Goal: Information Seeking & Learning: Learn about a topic

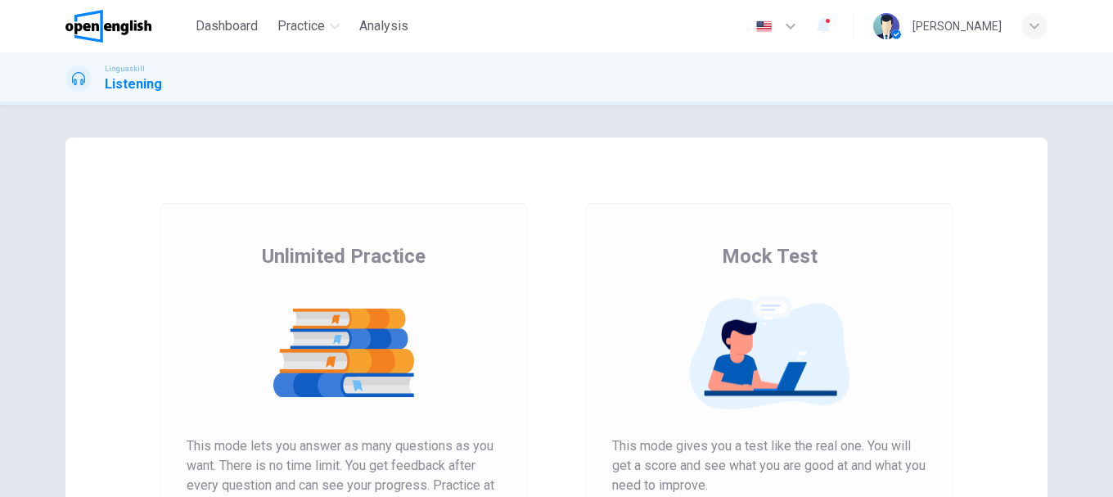
click at [746, 255] on span "Mock Test" at bounding box center [770, 256] width 96 height 26
click at [742, 256] on span "Mock Test" at bounding box center [770, 256] width 96 height 26
click at [737, 256] on span "Mock Test" at bounding box center [770, 256] width 96 height 26
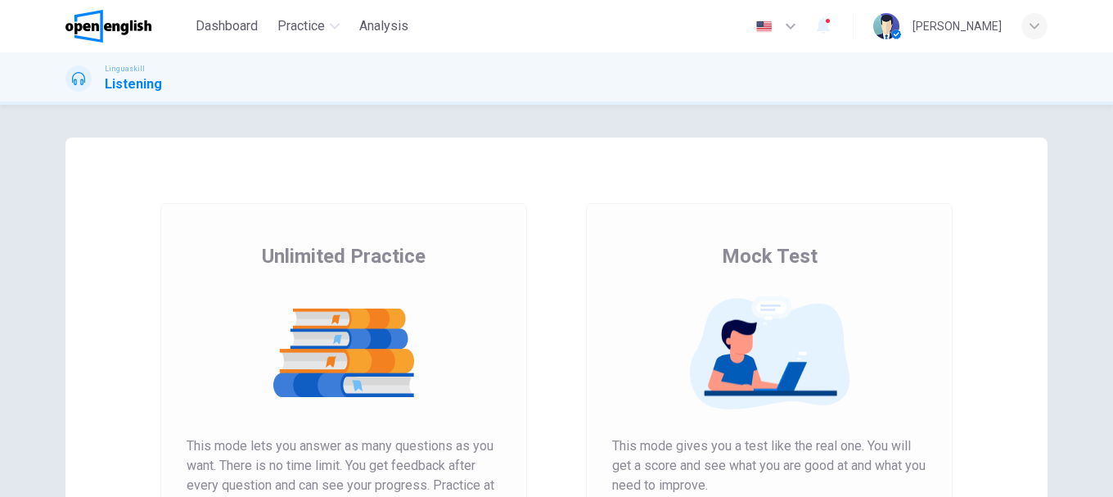
drag, startPoint x: 720, startPoint y: 256, endPoint x: 740, endPoint y: 260, distance: 20.9
click at [740, 260] on span "Mock Test" at bounding box center [770, 256] width 96 height 26
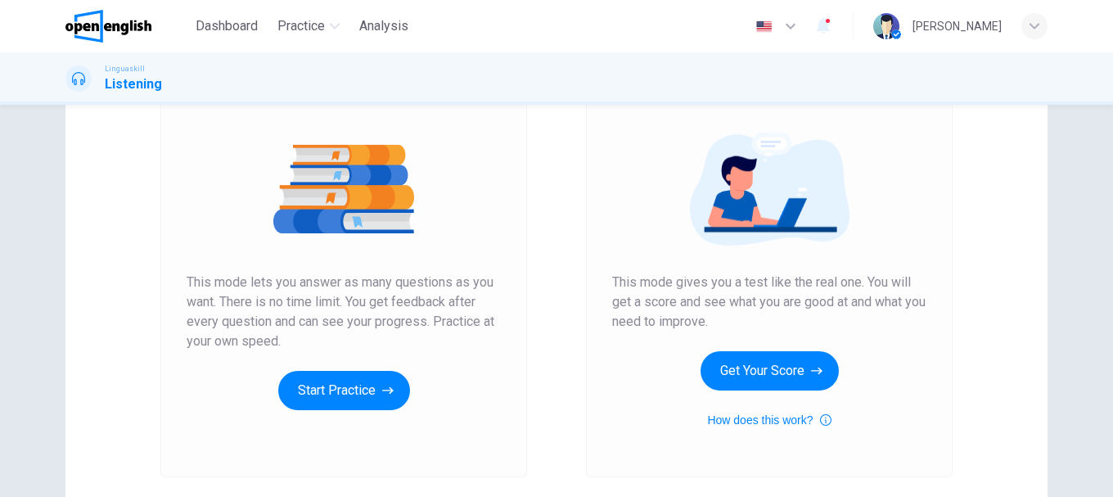
scroll to position [295, 0]
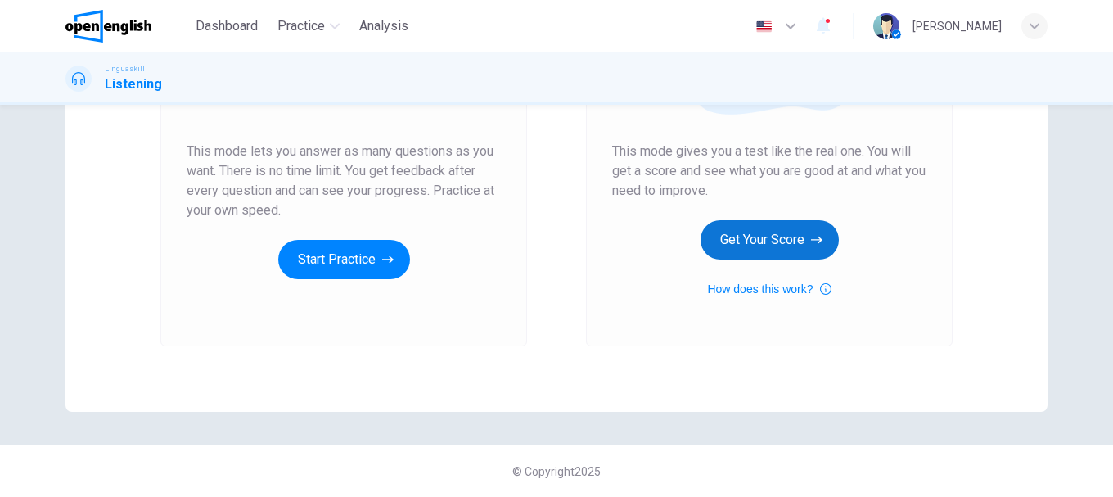
click at [790, 233] on button "Get Your Score" at bounding box center [770, 239] width 138 height 39
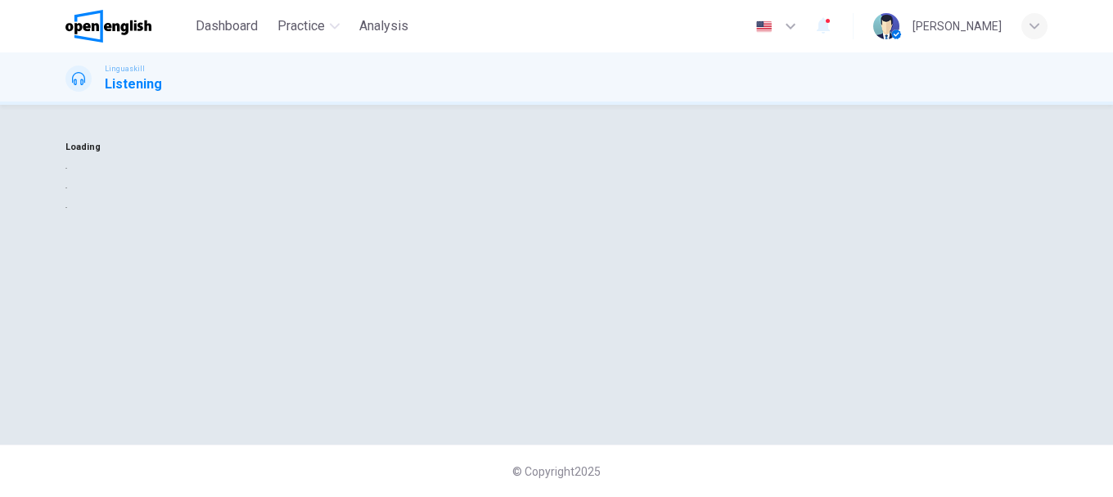
scroll to position [0, 0]
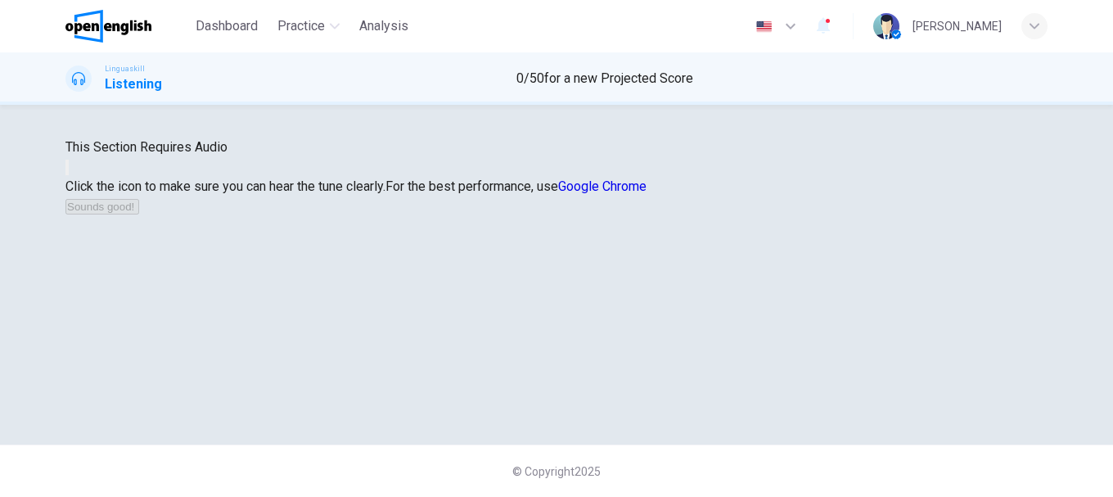
click at [69, 175] on button "button" at bounding box center [66, 168] width 3 height 16
click at [139, 214] on button "Sounds good!" at bounding box center [102, 207] width 74 height 16
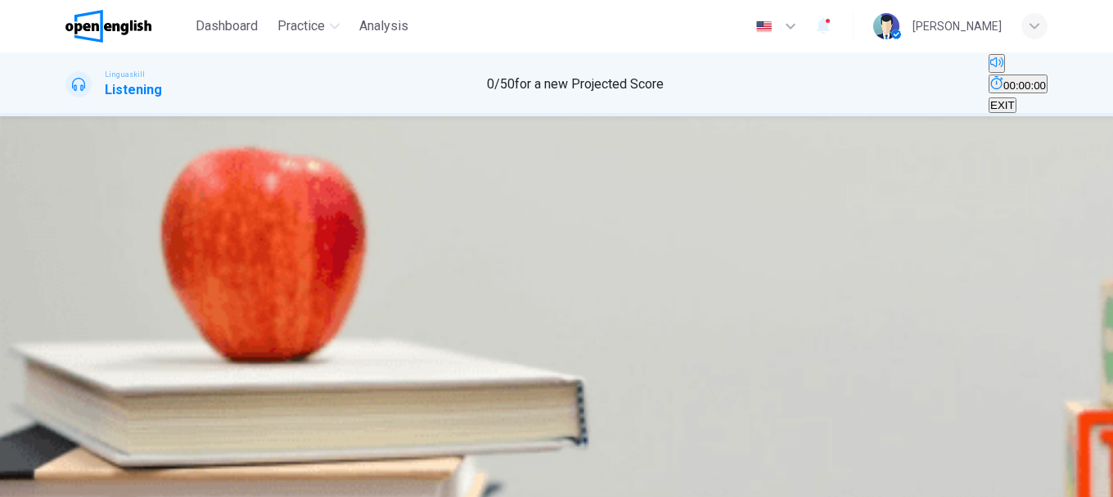
click at [67, 310] on icon "button" at bounding box center [67, 310] width 0 height 0
type input "*"
click at [188, 273] on span "Italian food" at bounding box center [161, 267] width 53 height 12
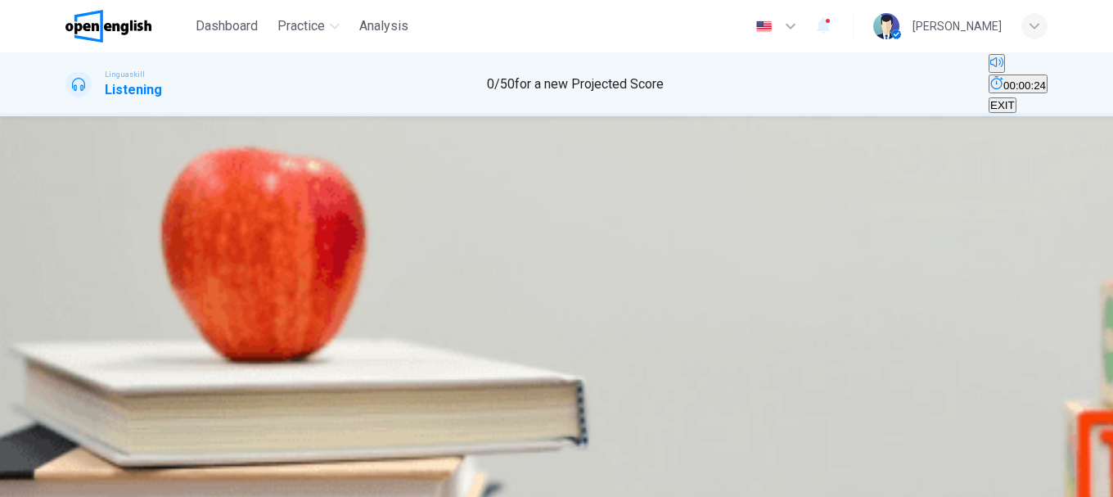
click at [91, 481] on icon "button" at bounding box center [86, 486] width 10 height 10
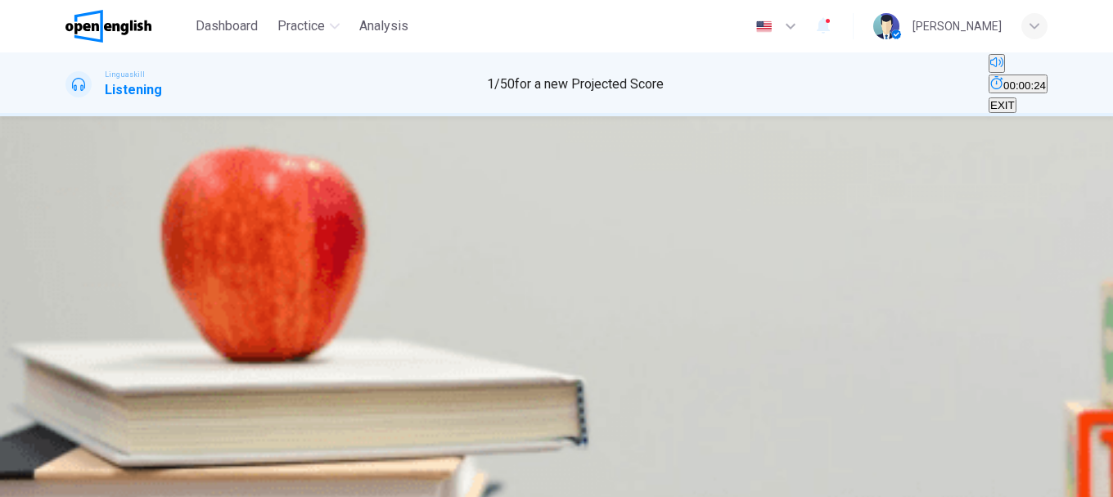
click at [67, 310] on icon "button" at bounding box center [67, 310] width 0 height 0
type input "*"
click at [127, 275] on button "B Salad" at bounding box center [111, 261] width 31 height 28
click at [92, 480] on button "SUBMIT" at bounding box center [65, 488] width 54 height 16
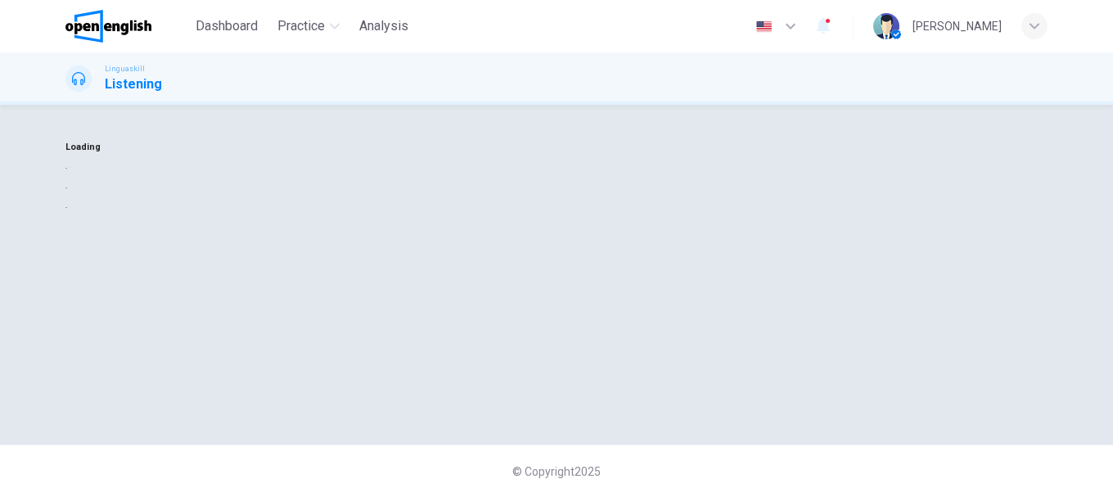
scroll to position [0, 0]
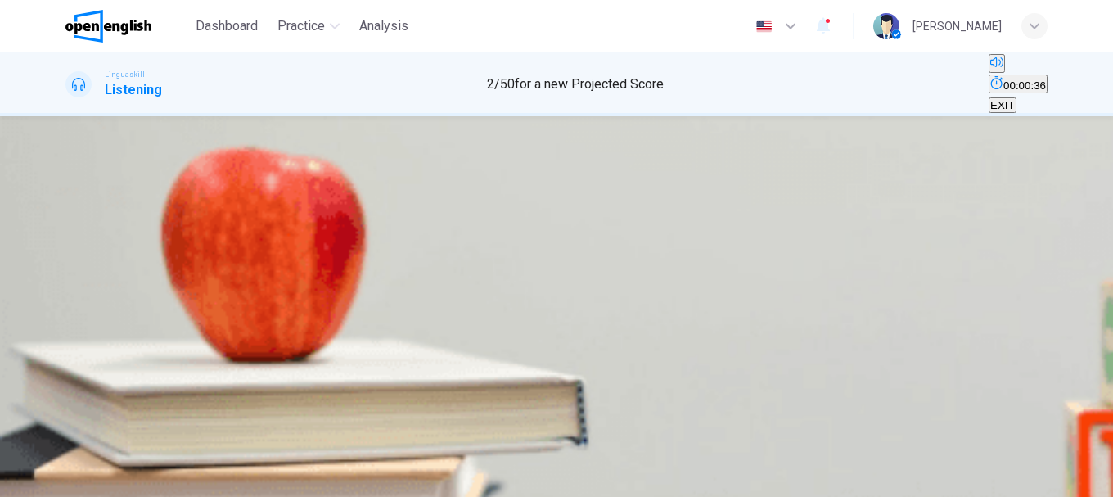
click at [69, 299] on button "button" at bounding box center [66, 307] width 3 height 16
type input "*"
click at [116, 319] on span "00m 09s" at bounding box center [90, 327] width 51 height 16
click at [67, 353] on icon "Click to see the audio transcription" at bounding box center [67, 353] width 0 height 0
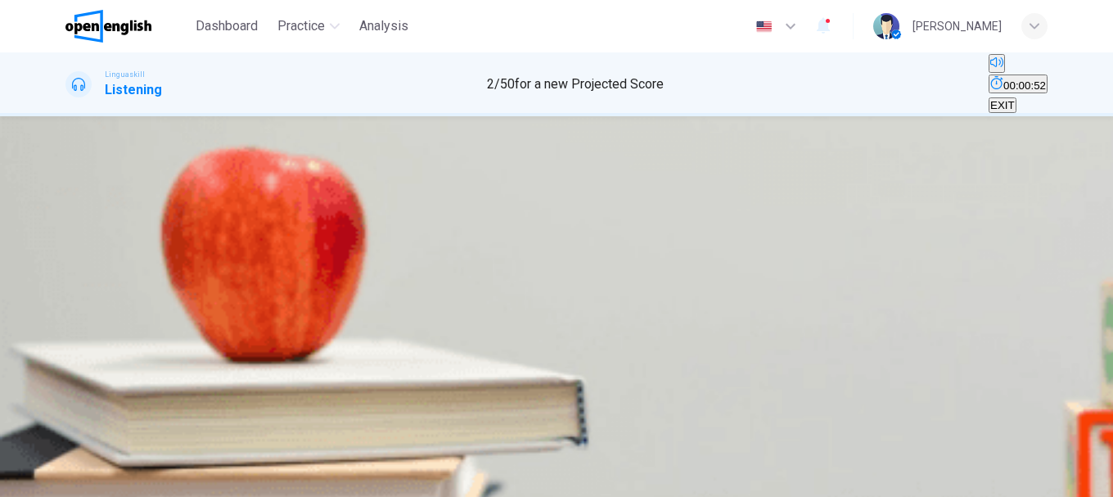
scroll to position [164, 0]
click at [158, 273] on span "A comedy" at bounding box center [134, 267] width 48 height 12
click at [92, 480] on button "SUBMIT" at bounding box center [65, 488] width 54 height 16
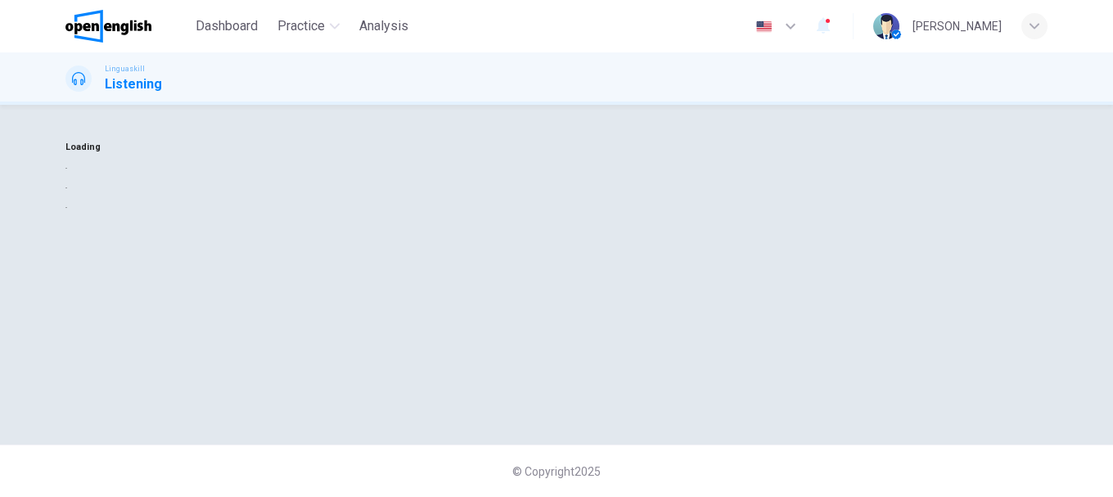
scroll to position [0, 0]
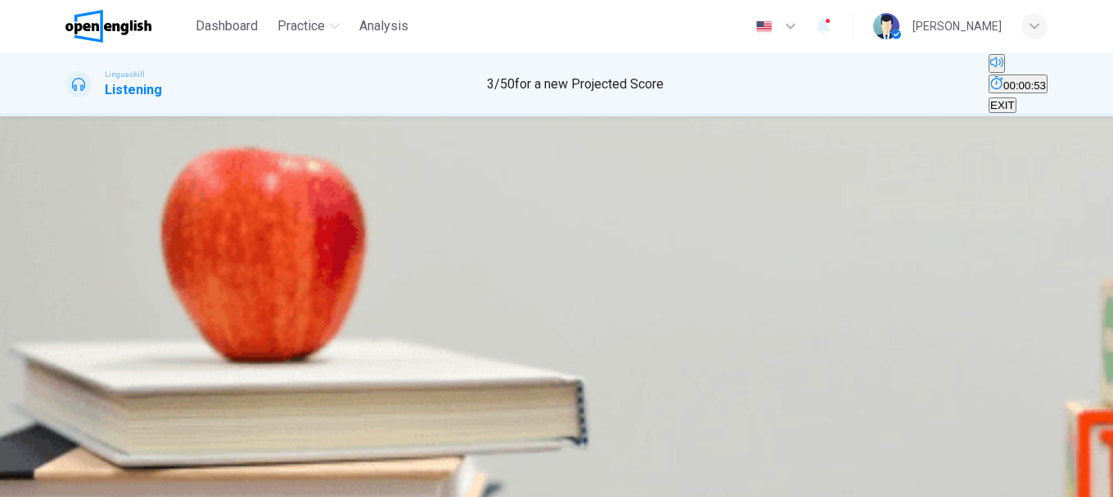
click at [85, 310] on icon "button" at bounding box center [77, 320] width 17 height 20
click at [101, 261] on span "A book" at bounding box center [84, 267] width 34 height 12
type input "*"
click at [92, 480] on button "SUBMIT" at bounding box center [65, 488] width 54 height 16
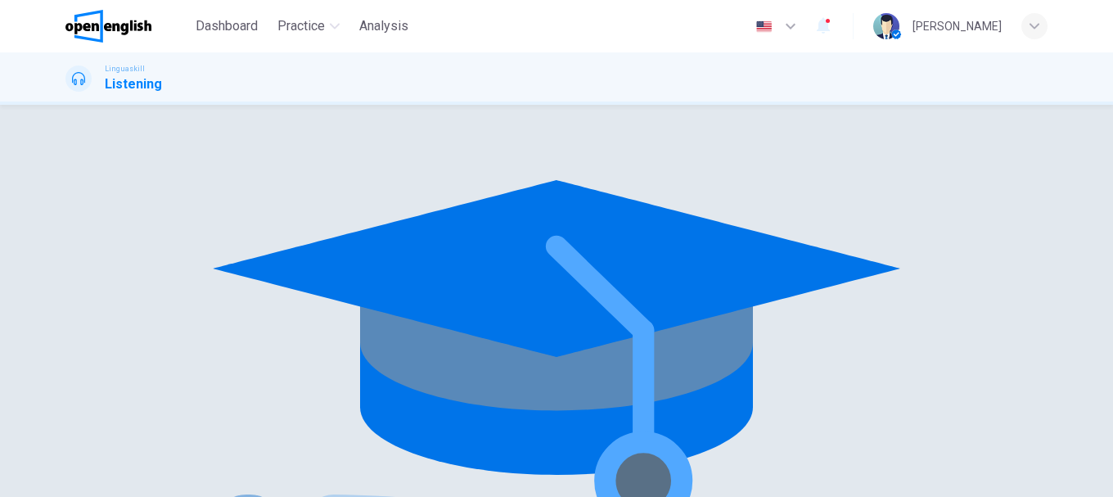
scroll to position [0, 0]
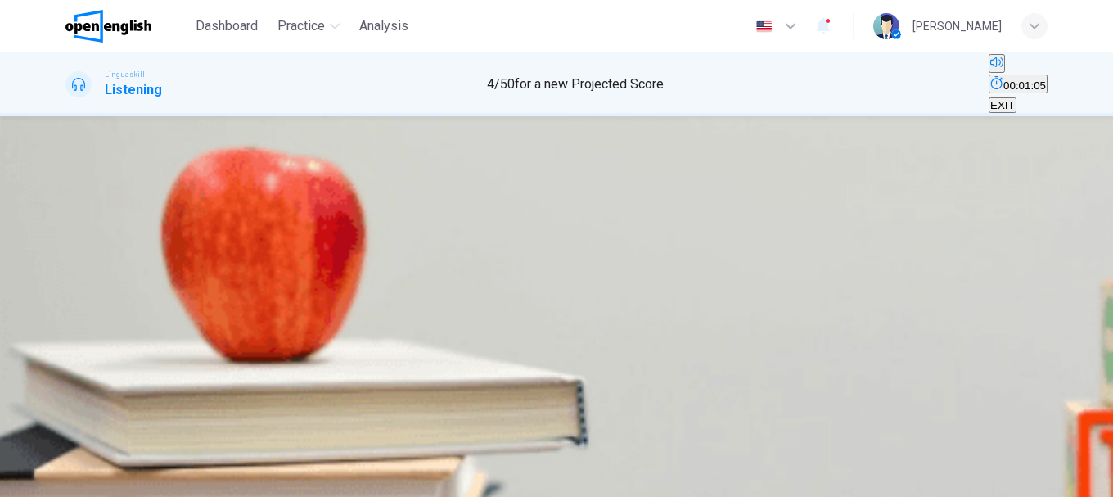
click at [67, 310] on icon "button" at bounding box center [67, 310] width 0 height 0
click at [69, 341] on button "Click to see the audio transcription" at bounding box center [66, 349] width 3 height 16
type input "*"
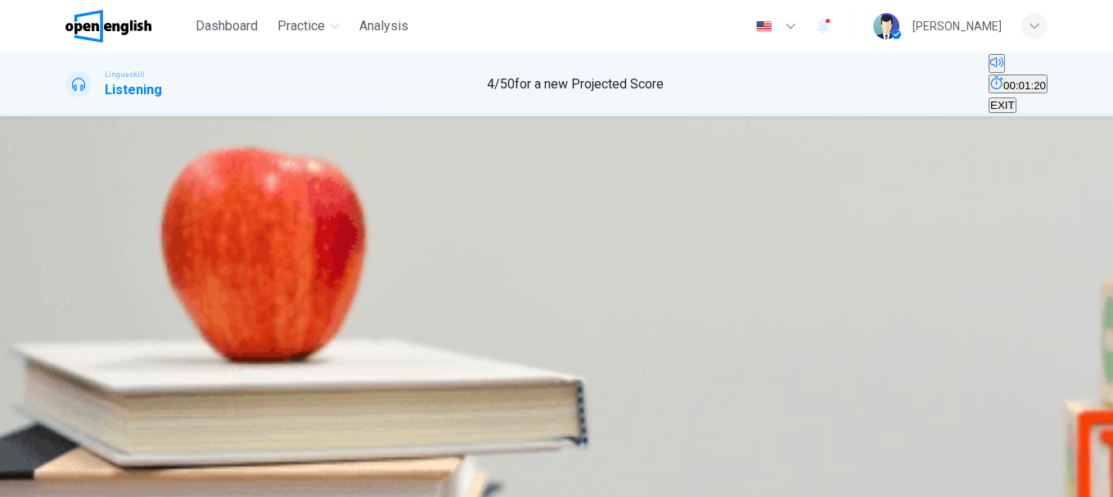
scroll to position [164, 0]
click at [228, 273] on span "In her bag" at bounding box center [203, 267] width 49 height 12
click at [80, 481] on span "SUBMIT" at bounding box center [59, 487] width 41 height 12
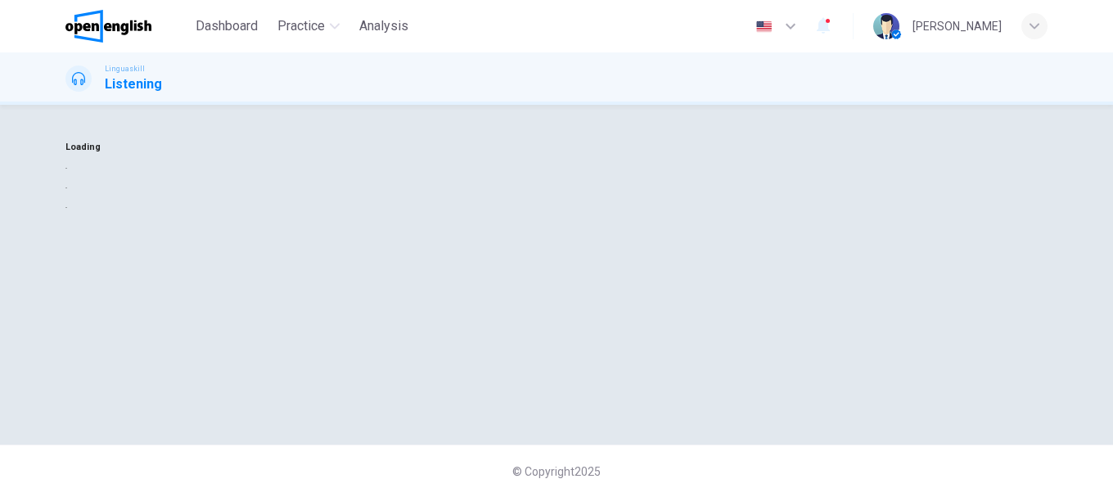
scroll to position [0, 0]
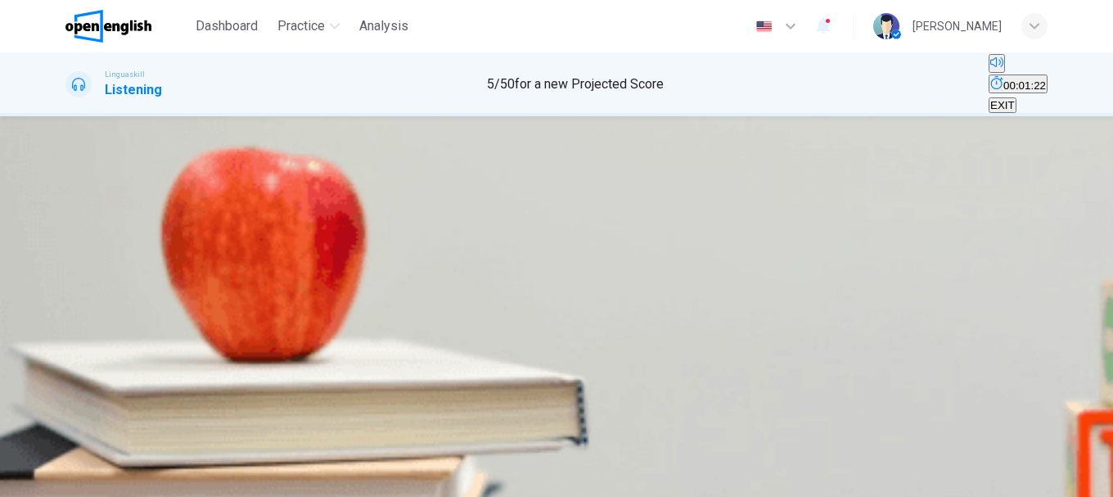
drag, startPoint x: 143, startPoint y: 292, endPoint x: 67, endPoint y: 285, distance: 76.5
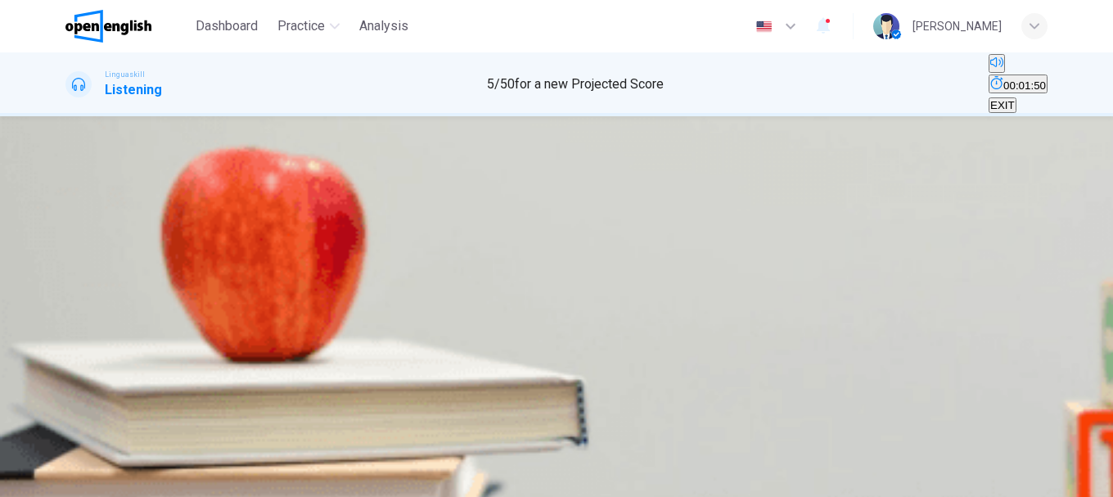
type input "*"
click at [447, 273] on span "Influence of global cuisine on modern cooking" at bounding box center [336, 267] width 221 height 12
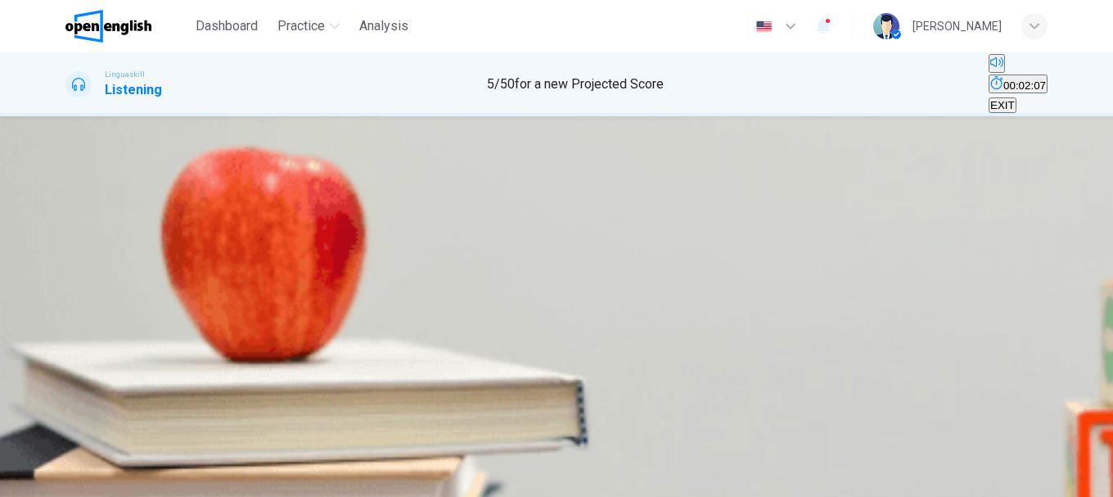
scroll to position [409, 0]
click at [393, 310] on span "A mix of elements of Asian culture with Western cooking techniques" at bounding box center [230, 316] width 326 height 12
click at [399, 359] on span "Quinoa and amaranth" at bounding box center [347, 365] width 106 height 12
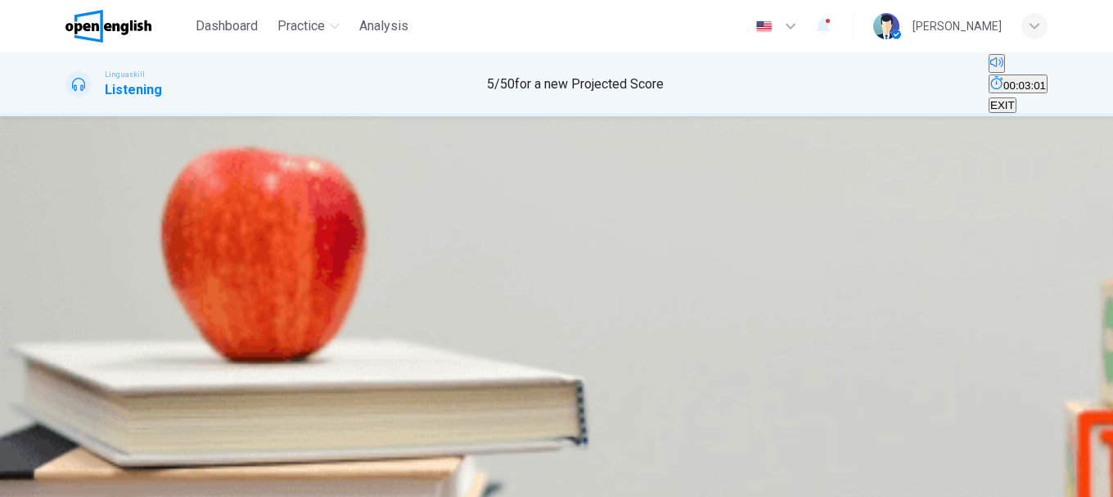
click at [330, 277] on span "To avoid cultural appropriation" at bounding box center [257, 283] width 146 height 12
click at [620, 338] on span "Continued combining with global flavors and techniques" at bounding box center [520, 332] width 269 height 12
click at [92, 480] on button "SUBMIT" at bounding box center [65, 488] width 54 height 16
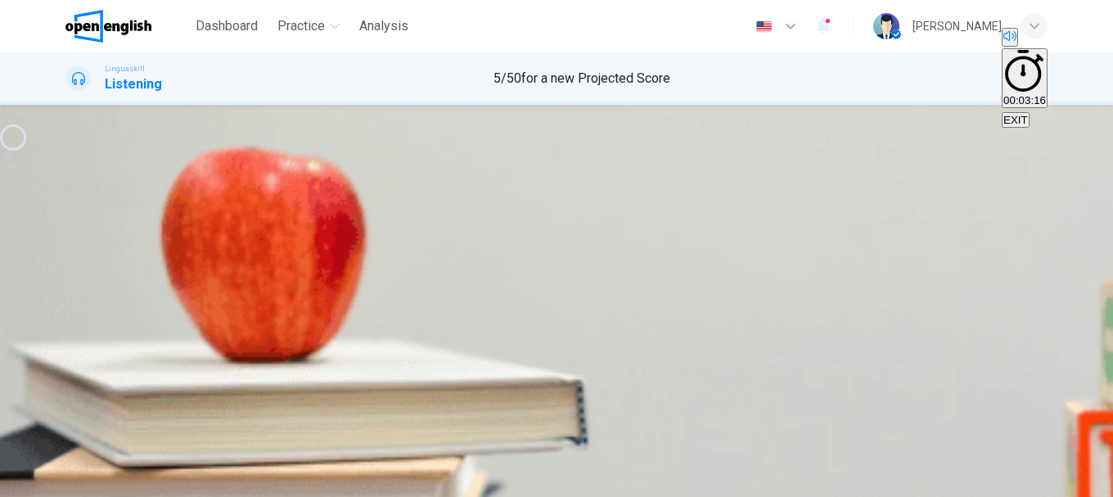
type input "*"
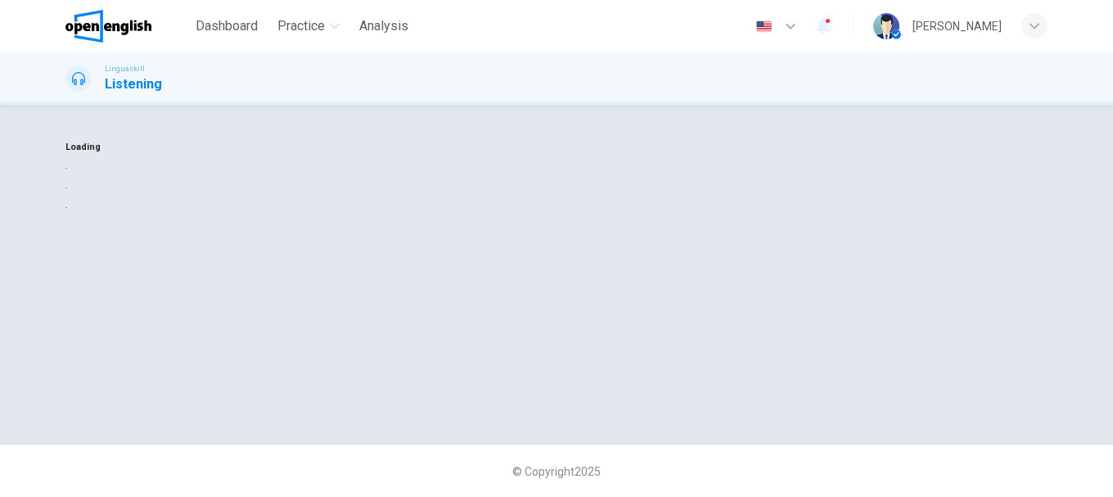
scroll to position [0, 0]
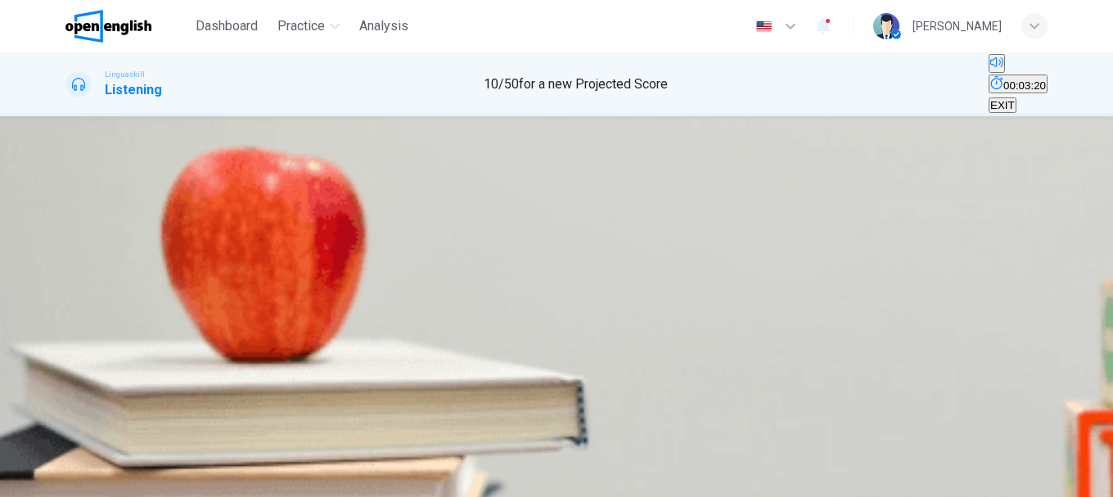
click at [69, 299] on button "button" at bounding box center [66, 307] width 3 height 16
type input "*"
click at [230, 273] on span "Cook pasta" at bounding box center [202, 267] width 55 height 12
click at [615, 477] on div "SKIP SUBMIT" at bounding box center [556, 487] width 1113 height 20
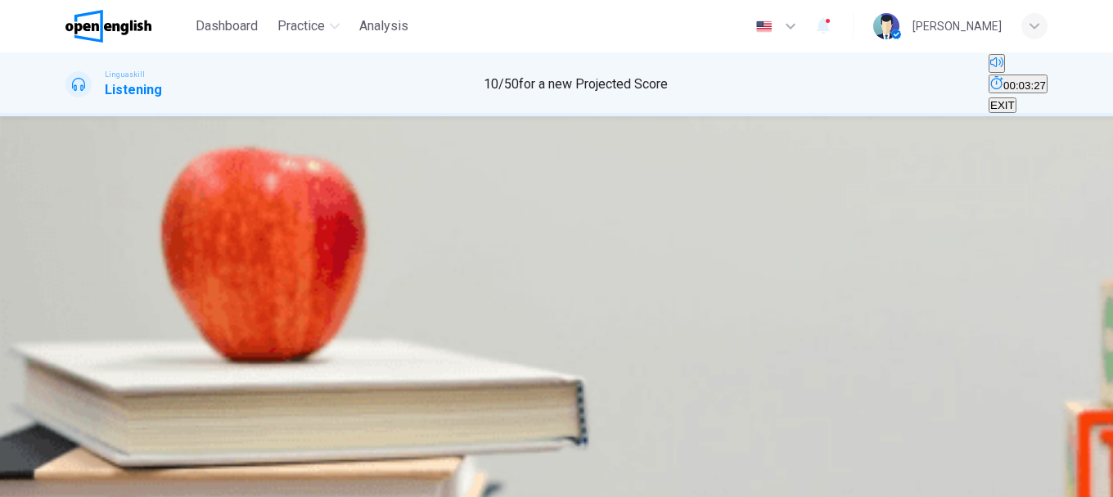
click at [92, 480] on button "SUBMIT" at bounding box center [65, 488] width 54 height 16
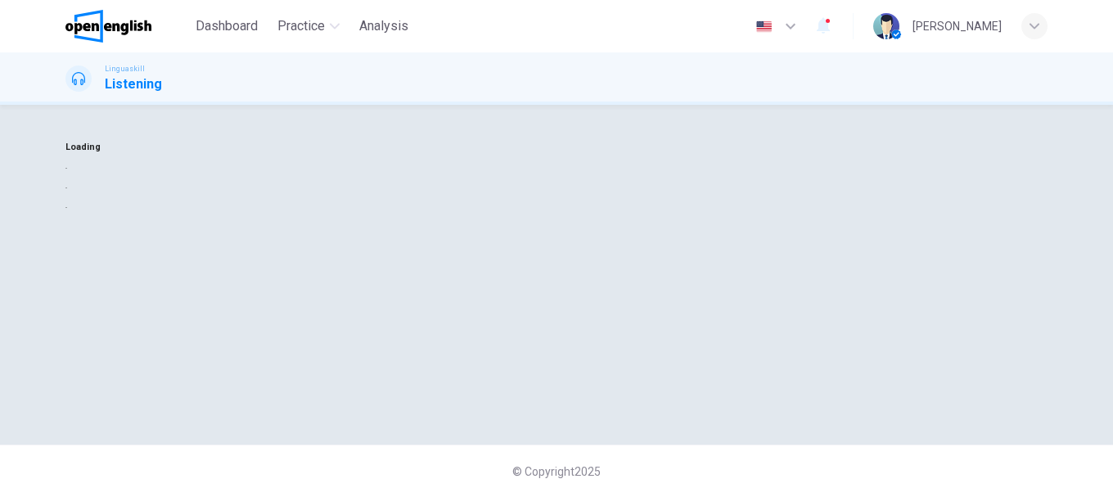
scroll to position [0, 0]
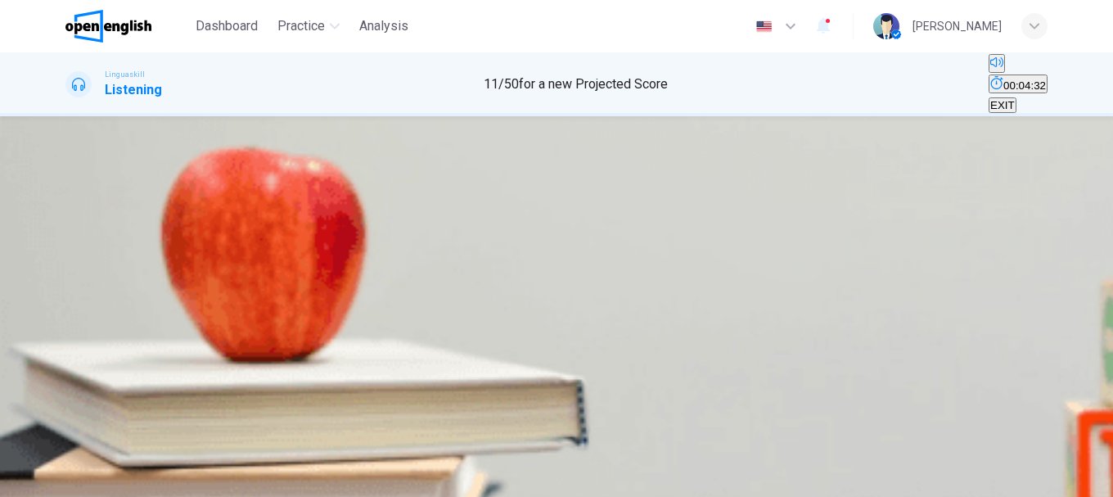
click at [67, 425] on icon "button" at bounding box center [67, 425] width 0 height 0
type input "*"
click at [319, 315] on img "button" at bounding box center [257, 273] width 124 height 124
click at [92, 480] on button "SUBMIT" at bounding box center [65, 488] width 54 height 16
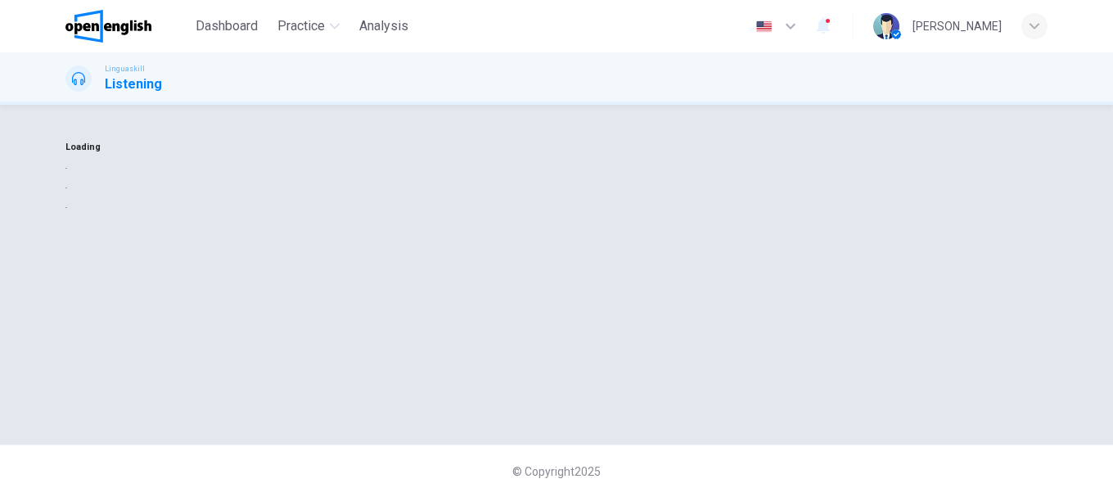
scroll to position [0, 0]
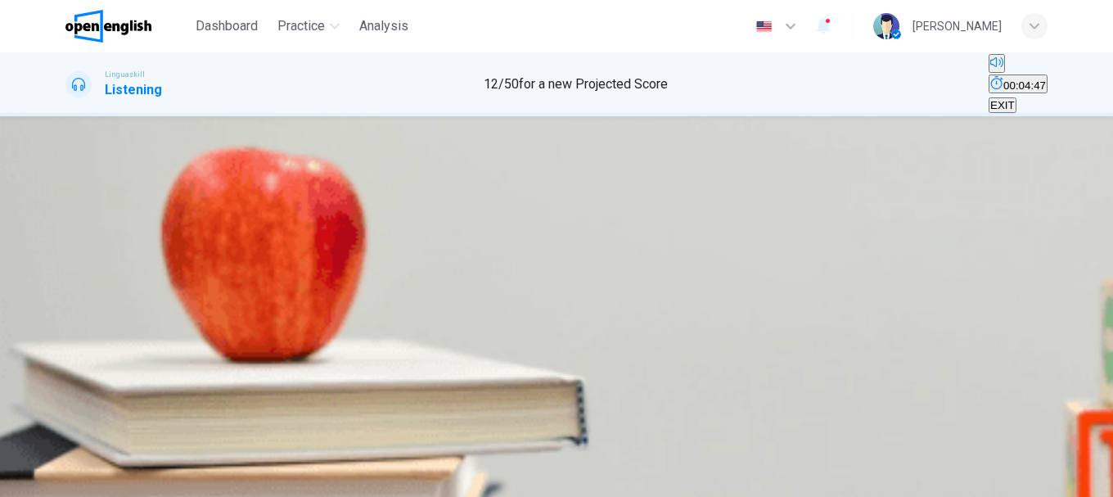
click at [69, 299] on button "button" at bounding box center [66, 307] width 3 height 16
click at [276, 275] on button "B Go hiking in the mountains" at bounding box center [209, 261] width 133 height 28
type input "*"
click at [92, 480] on button "SUBMIT" at bounding box center [65, 488] width 54 height 16
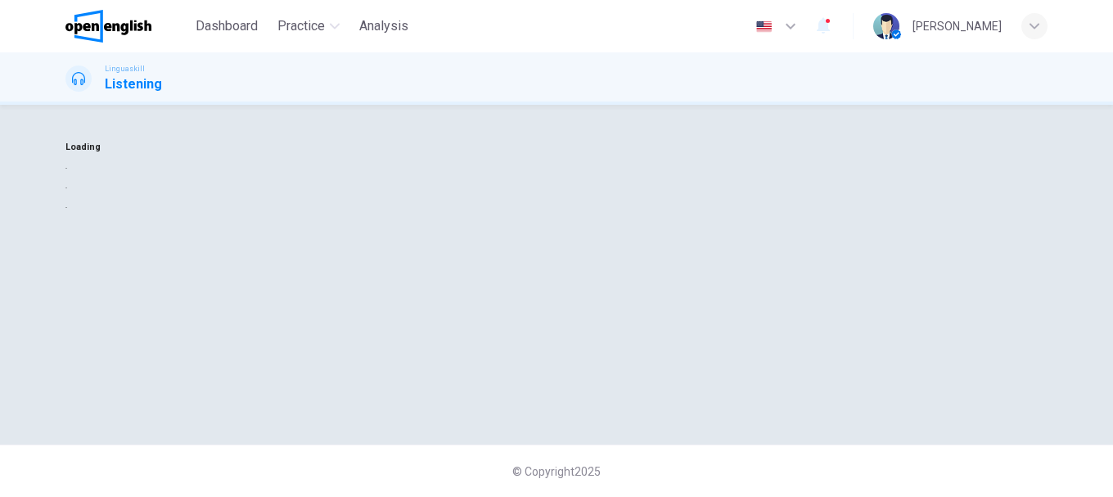
scroll to position [0, 0]
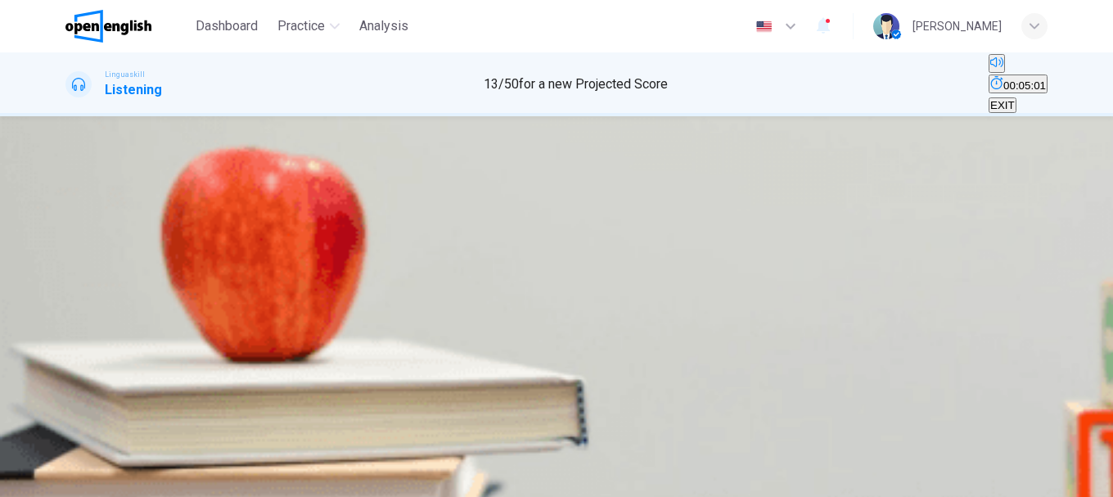
click at [67, 310] on icon "button" at bounding box center [67, 310] width 0 height 0
click at [200, 273] on span "Go hiking" at bounding box center [177, 267] width 46 height 12
type input "*"
click at [91, 481] on icon "button" at bounding box center [86, 486] width 10 height 10
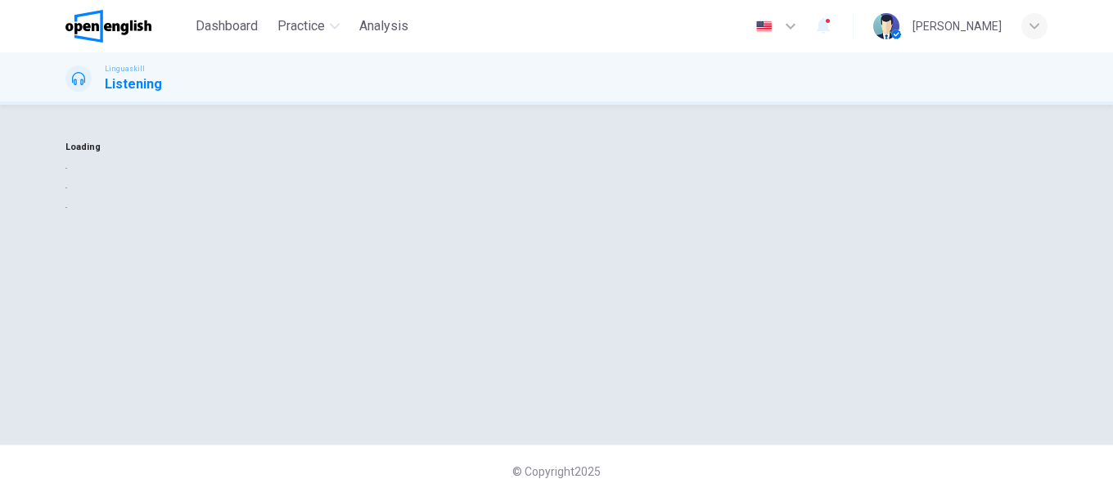
scroll to position [0, 0]
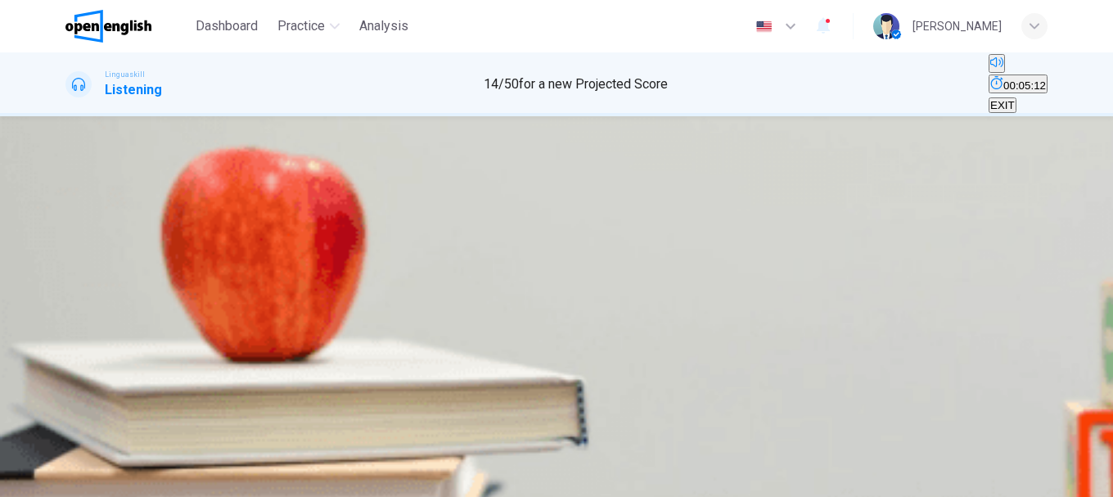
click at [636, 268] on div "A It’s the residence of the British monarch B It’s a museum C It's a public park" at bounding box center [556, 261] width 982 height 29
click at [350, 261] on span "It’s the residence of the British monarch" at bounding box center [208, 267] width 283 height 12
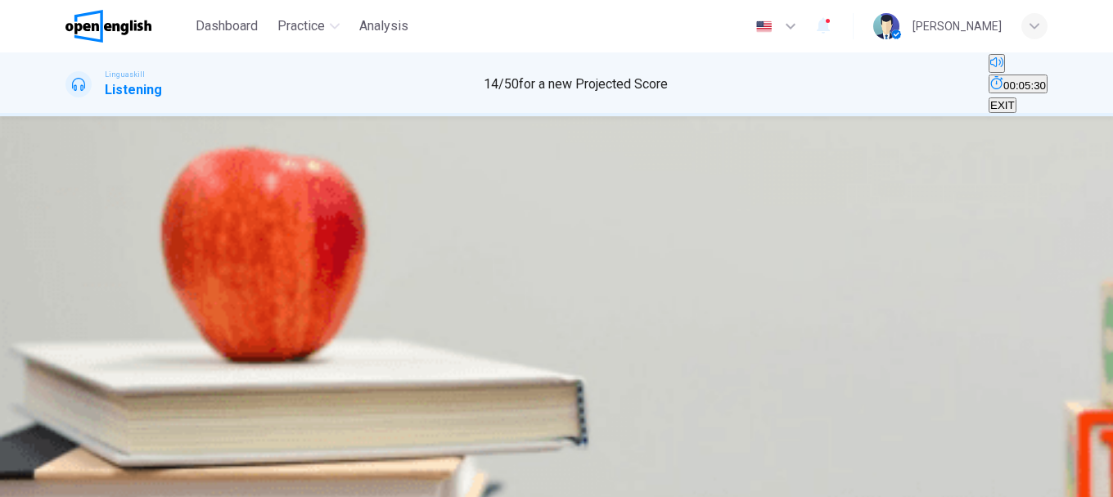
scroll to position [409, 0]
click at [300, 310] on span "It's the tallest building in London" at bounding box center [183, 316] width 232 height 12
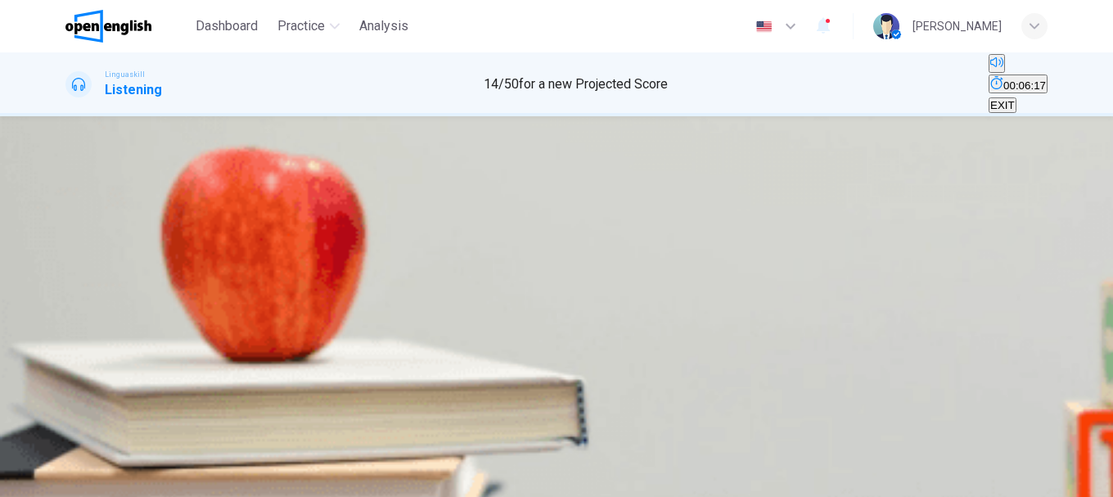
scroll to position [573, 0]
click at [138, 359] on span "It was a prison" at bounding box center [102, 365] width 70 height 12
click at [401, 277] on span "It's a suspension bridge" at bounding box center [344, 283] width 115 height 12
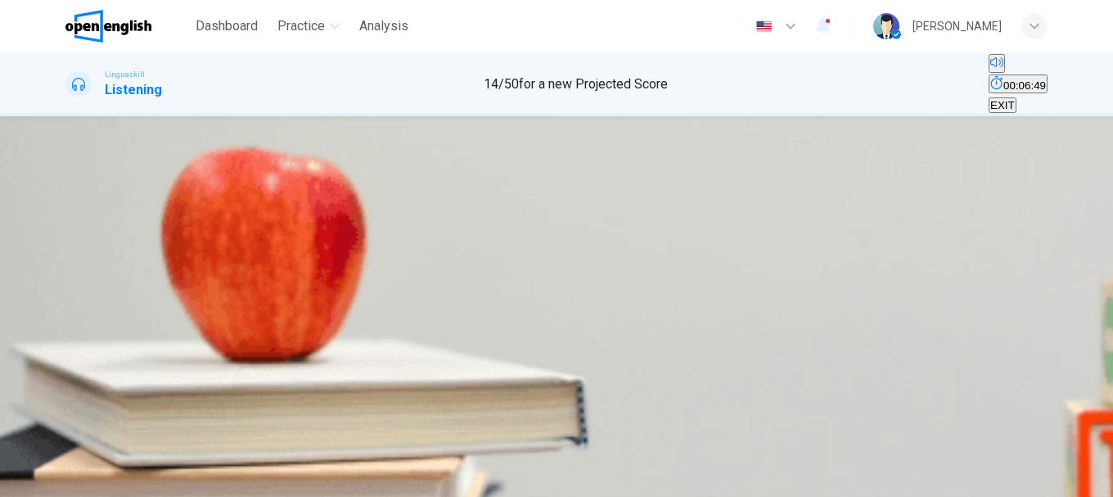
type input "*"
click at [663, 338] on span "They offer new experiences even for frequent visitors" at bounding box center [608, 332] width 256 height 12
click at [92, 480] on button "SUBMIT" at bounding box center [65, 488] width 54 height 16
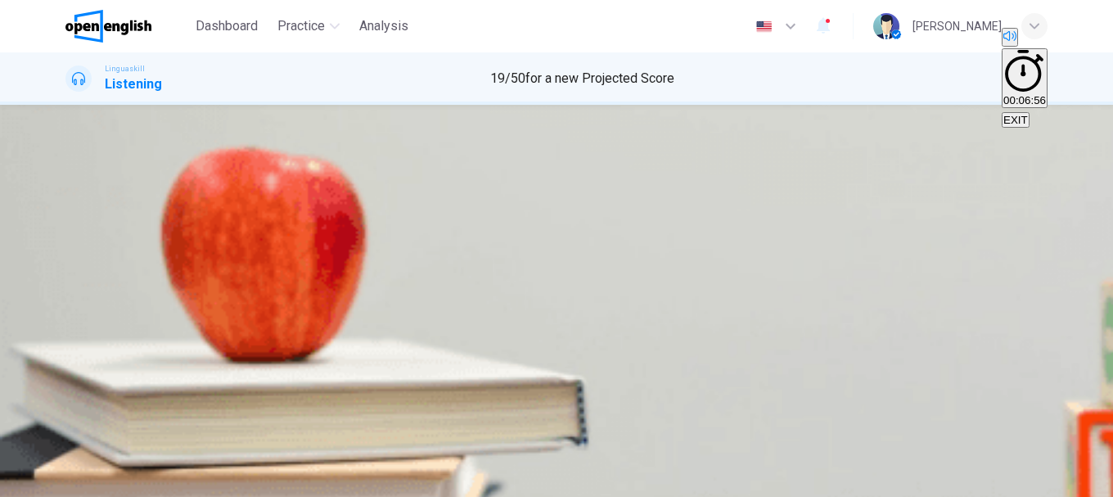
scroll to position [0, 0]
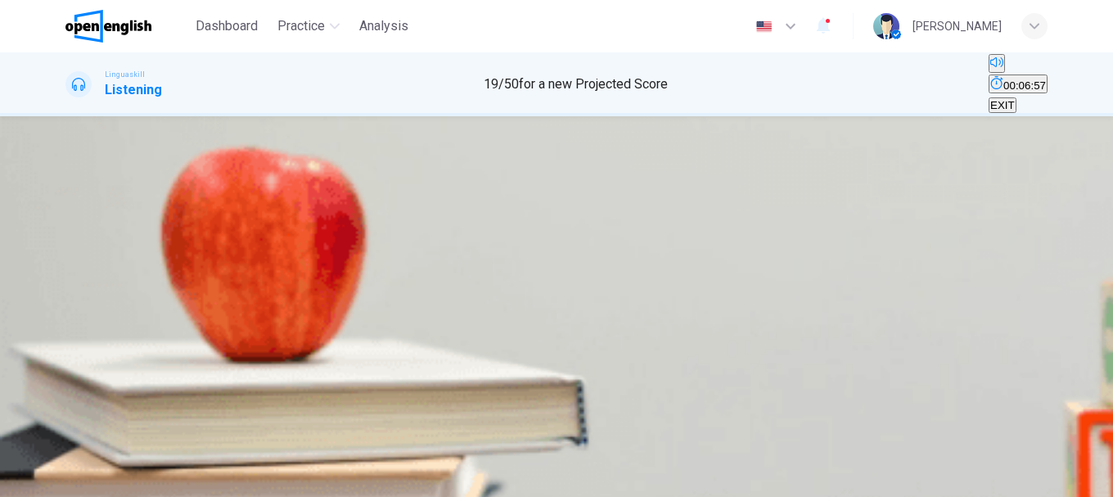
click at [230, 273] on span "Online resources" at bounding box center [188, 267] width 83 height 12
click at [218, 310] on span "Computers and internet access" at bounding box center [142, 316] width 151 height 12
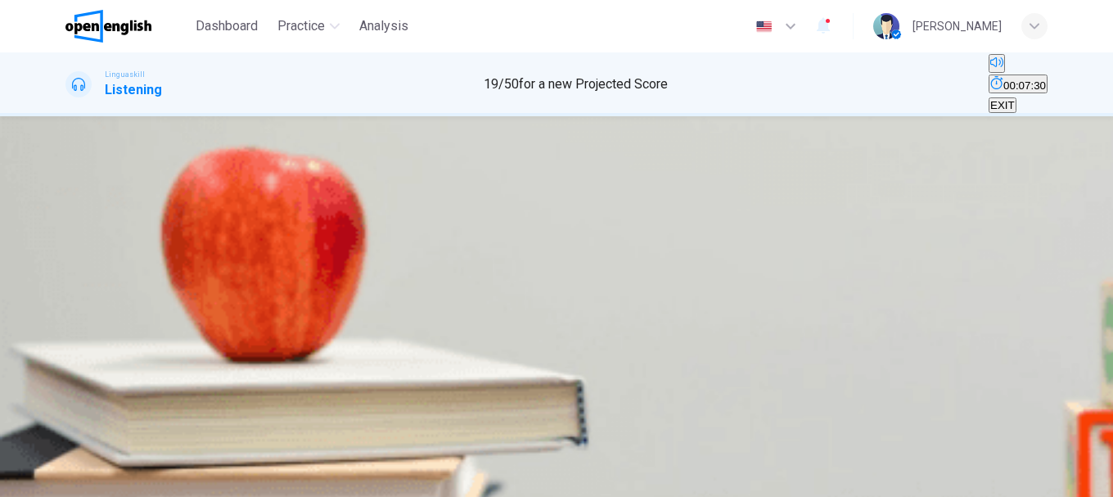
scroll to position [573, 0]
click at [276, 361] on span "Book clubs" at bounding box center [249, 365] width 53 height 12
click at [255, 327] on span "By offering e-books and online courses" at bounding box center [161, 333] width 188 height 12
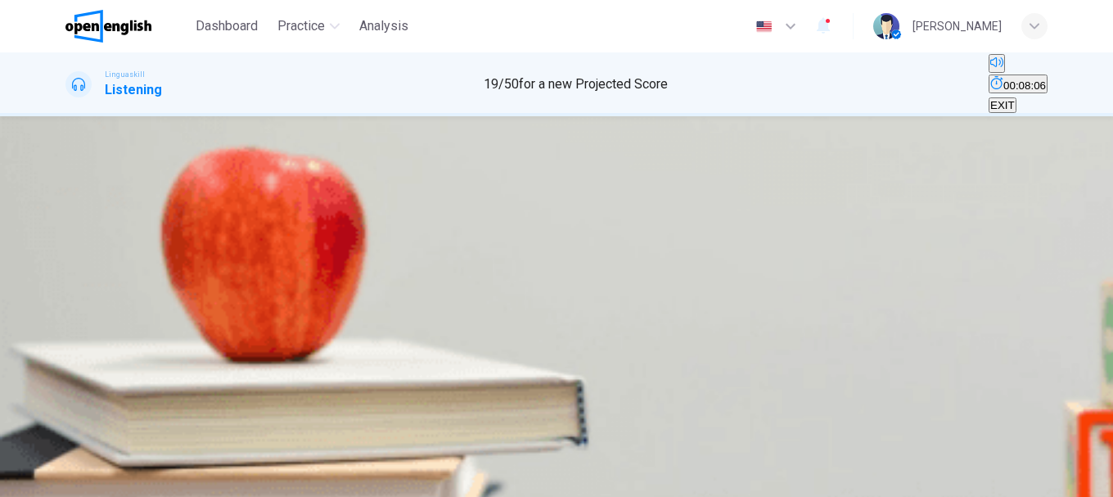
type input "*"
click at [510, 315] on button "B Offering resources for resume writing" at bounding box center [418, 326] width 183 height 28
click at [92, 480] on button "SUBMIT" at bounding box center [65, 488] width 54 height 16
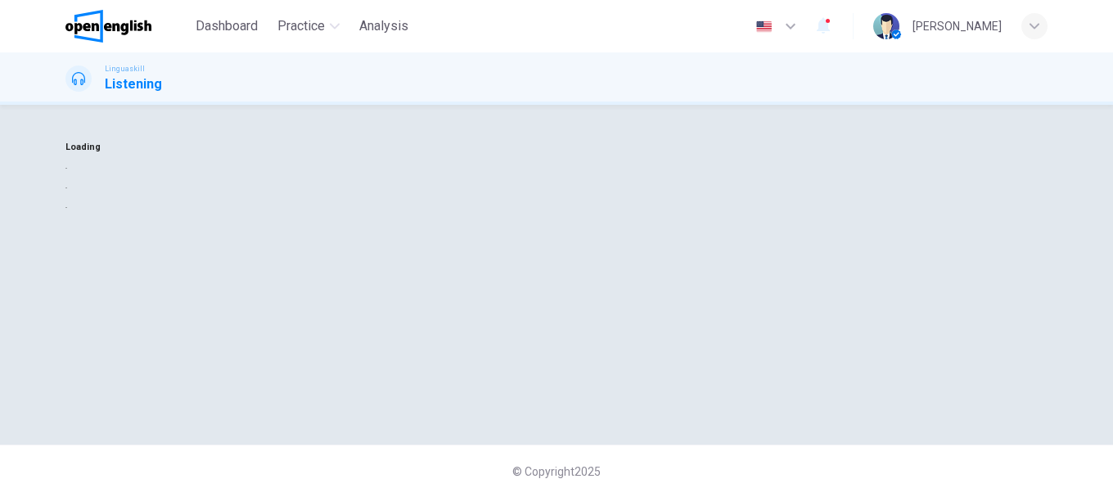
scroll to position [0, 0]
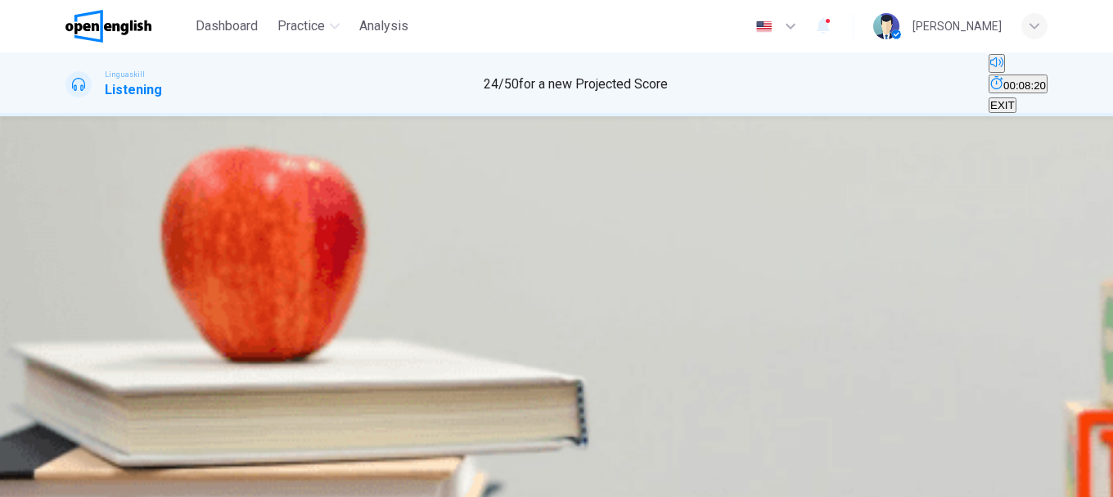
click at [81, 310] on icon "button" at bounding box center [77, 320] width 17 height 20
click at [258, 273] on span "Going to the beach" at bounding box center [211, 267] width 93 height 12
type input "*"
click at [80, 481] on span "SUBMIT" at bounding box center [59, 487] width 41 height 12
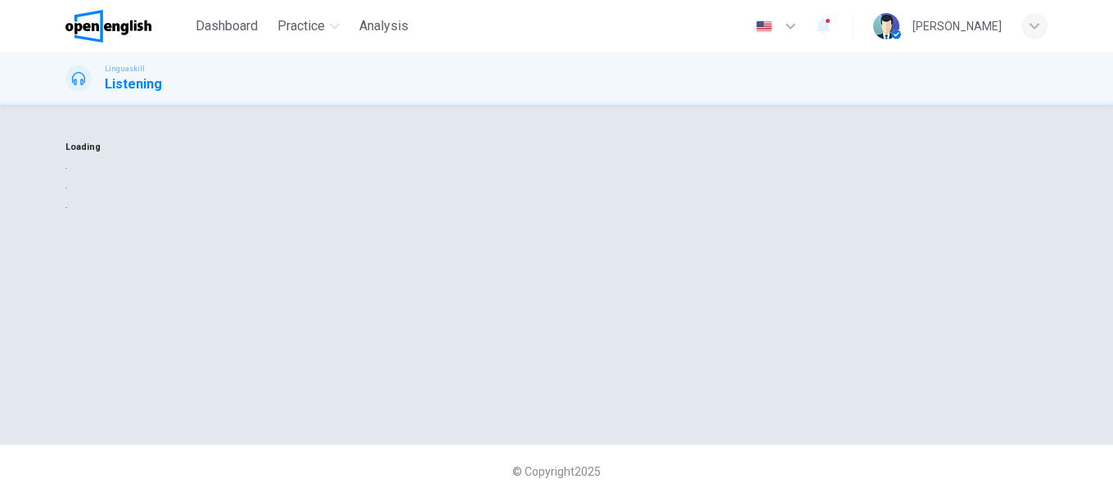
scroll to position [0, 0]
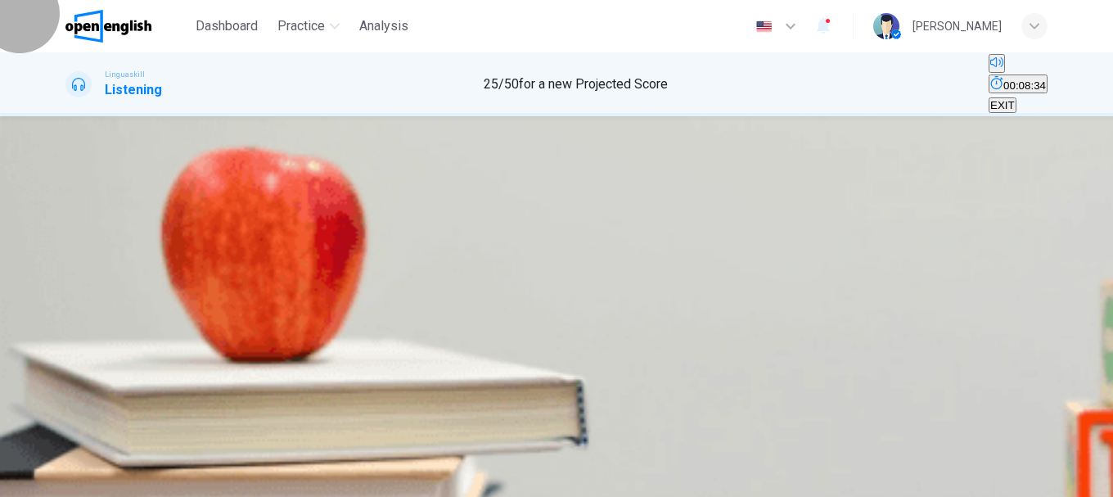
click at [1015, 99] on span "EXIT" at bounding box center [1003, 105] width 25 height 12
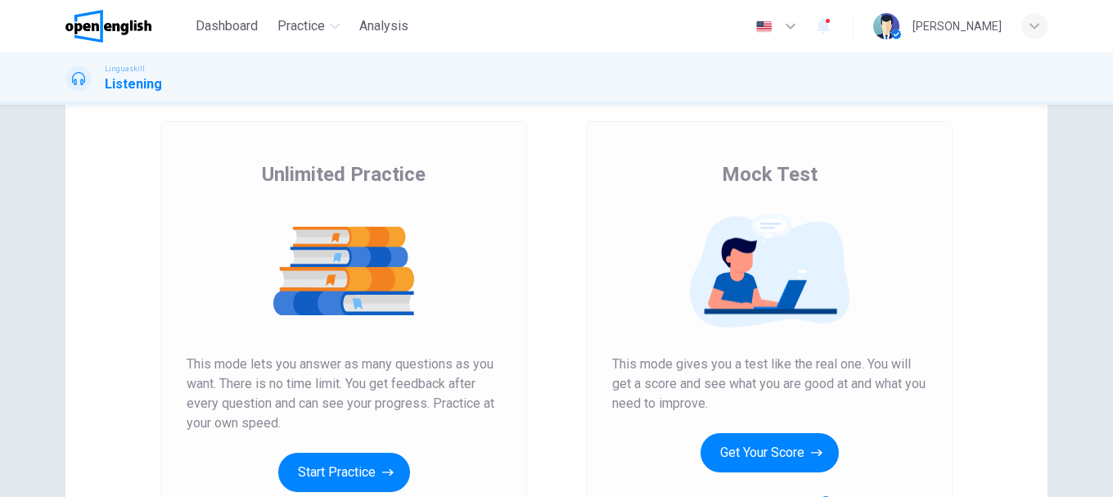
scroll to position [164, 0]
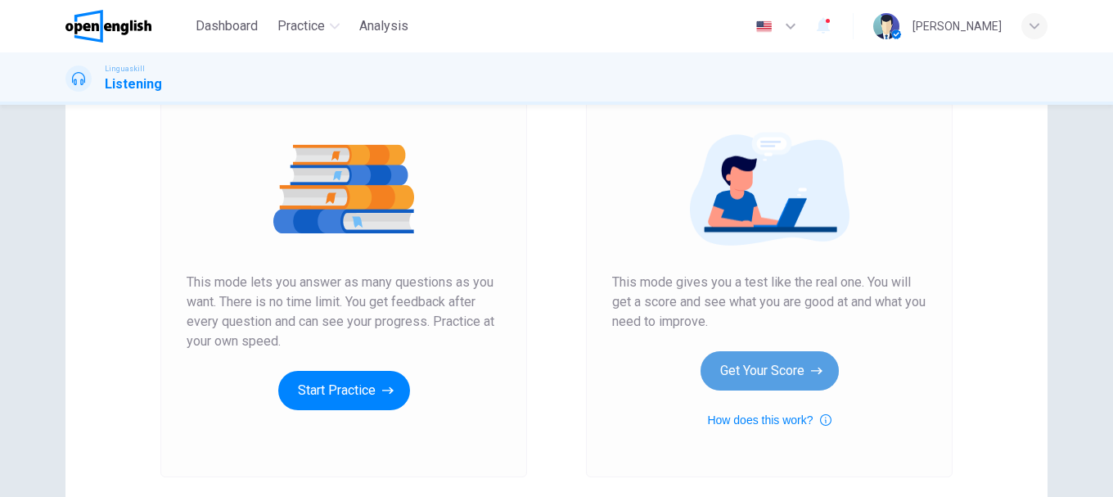
click at [770, 359] on button "Get Your Score" at bounding box center [770, 370] width 138 height 39
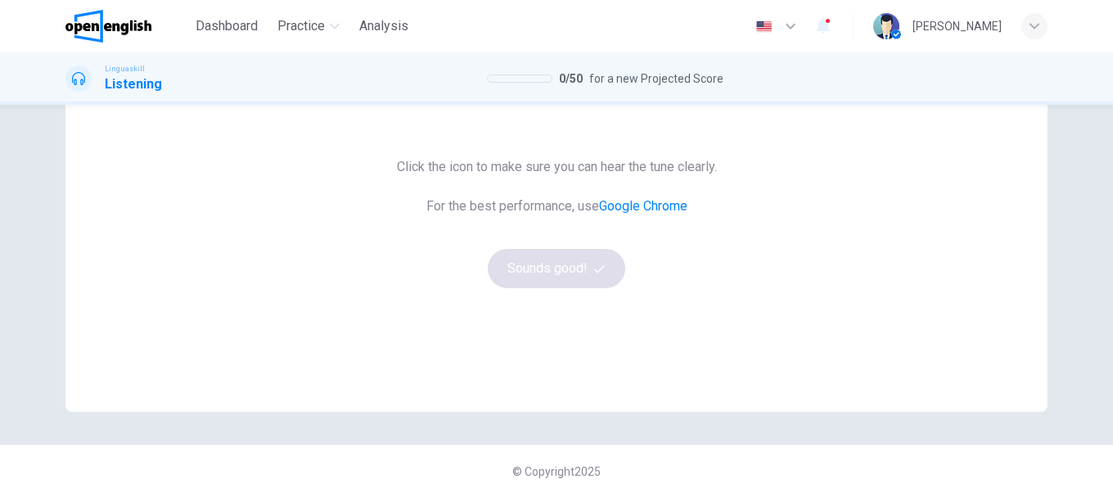
scroll to position [213, 0]
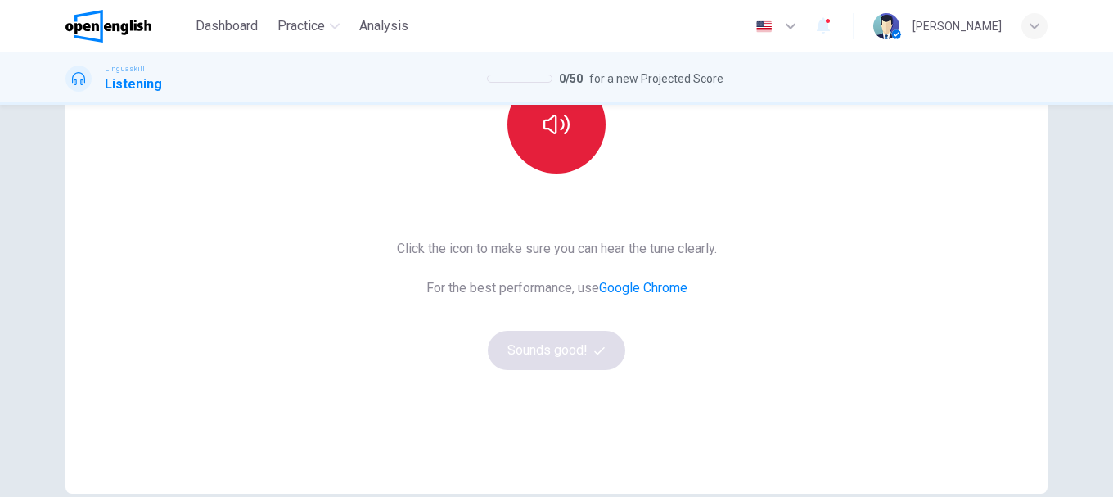
click at [549, 164] on button "button" at bounding box center [557, 124] width 98 height 98
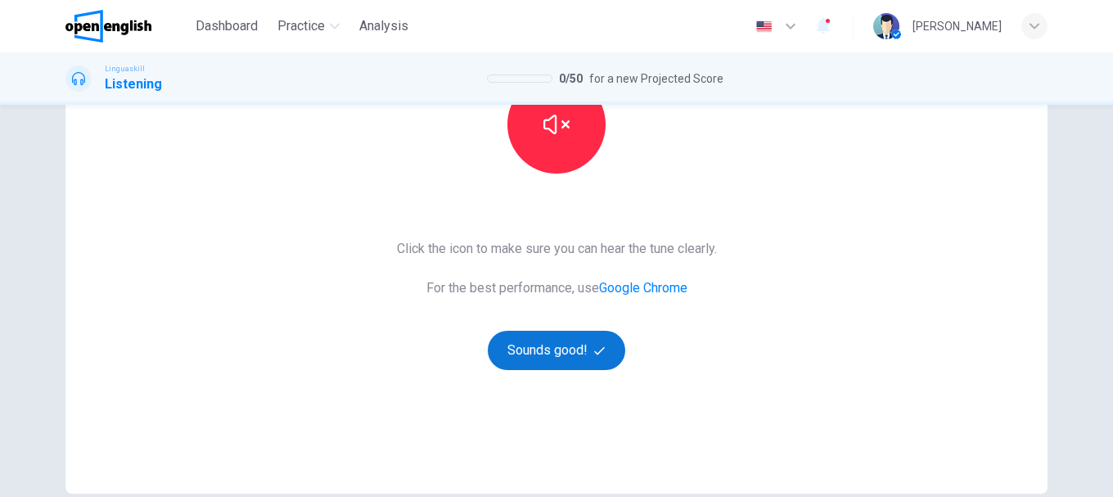
click at [582, 344] on button "Sounds good!" at bounding box center [557, 350] width 138 height 39
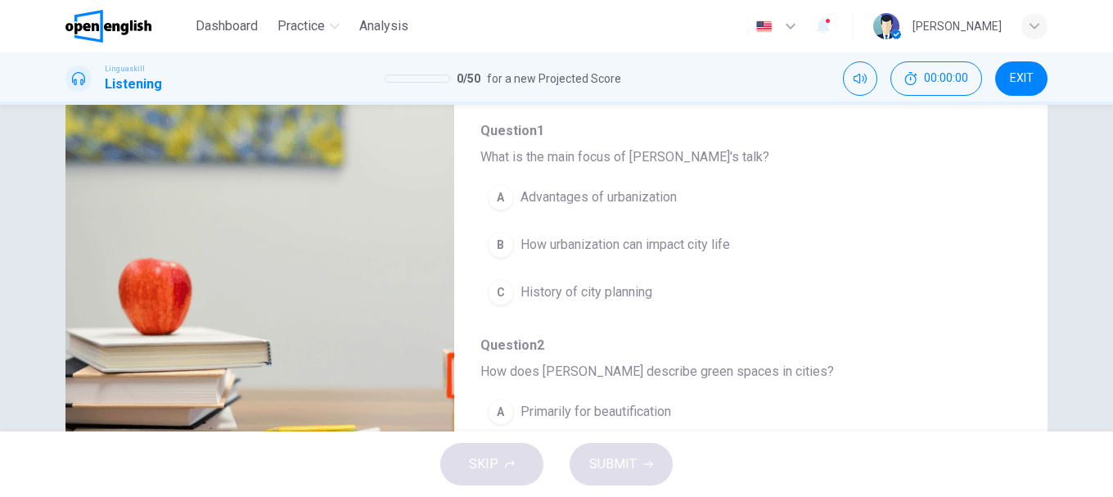
scroll to position [0, 0]
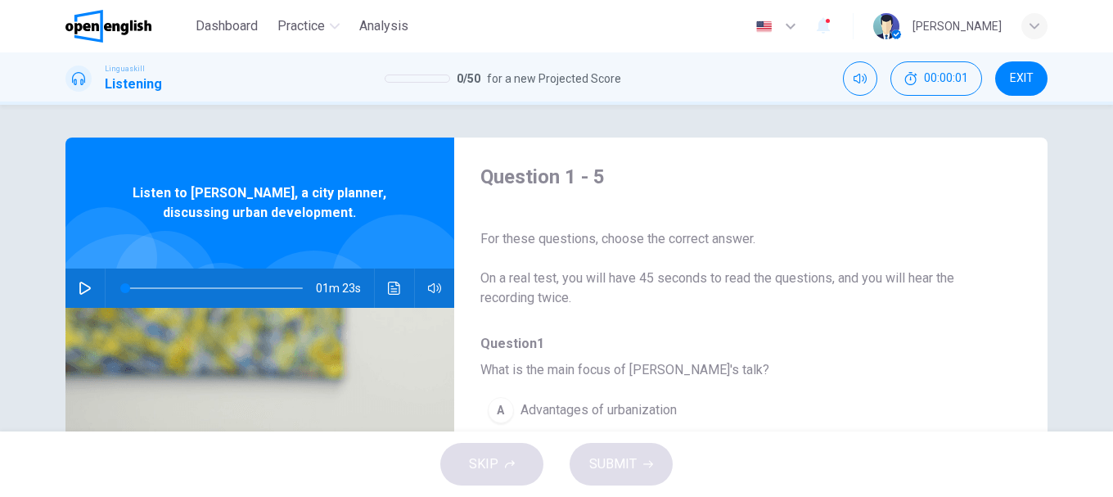
click at [82, 282] on icon "button" at bounding box center [85, 288] width 13 height 13
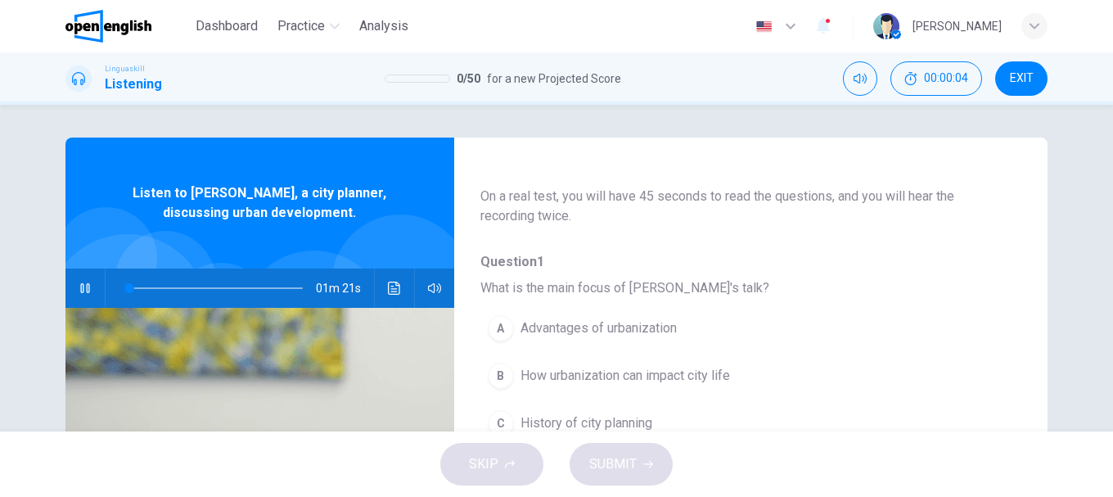
scroll to position [164, 0]
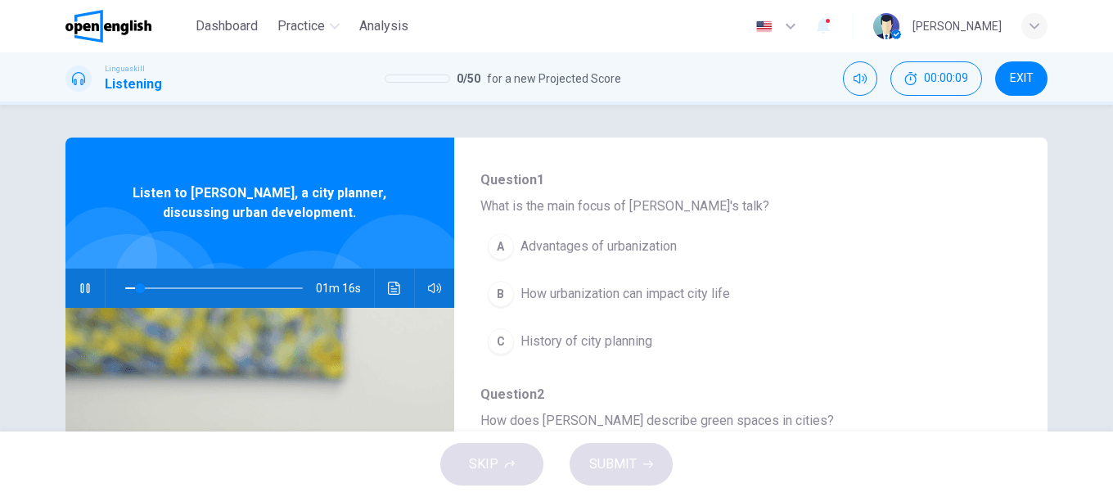
click at [575, 301] on span "How urbanization can impact city life" at bounding box center [626, 294] width 210 height 20
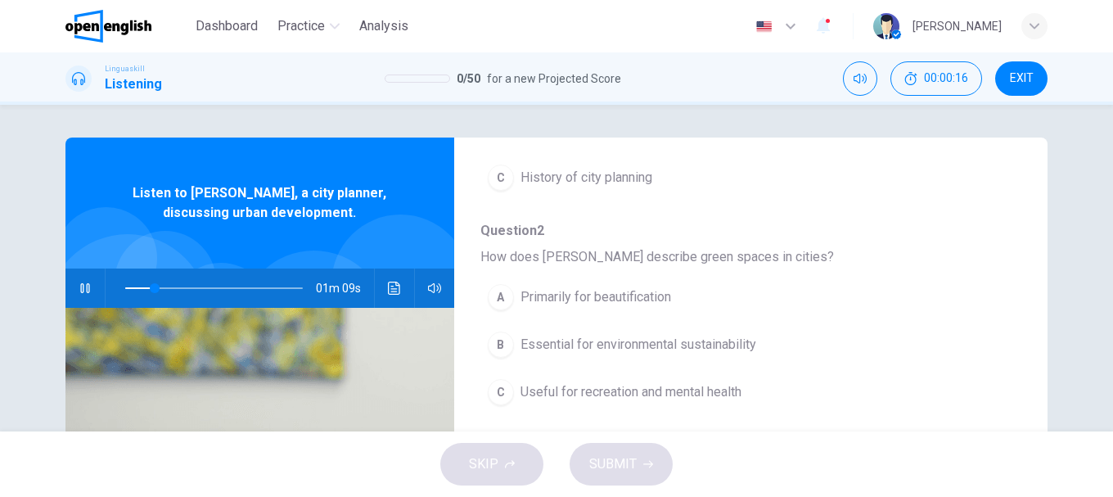
scroll to position [409, 0]
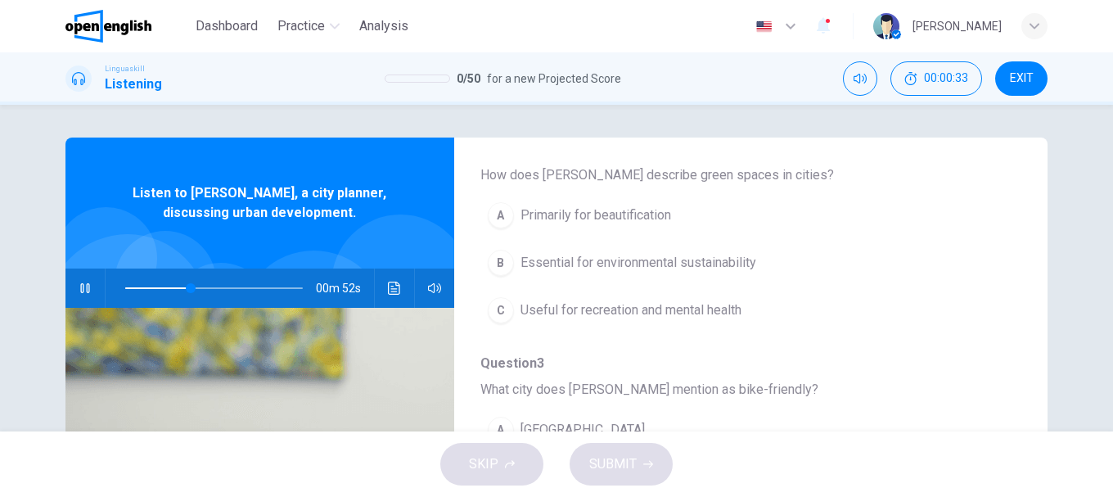
click at [591, 266] on span "Essential for environmental sustainability" at bounding box center [639, 263] width 236 height 20
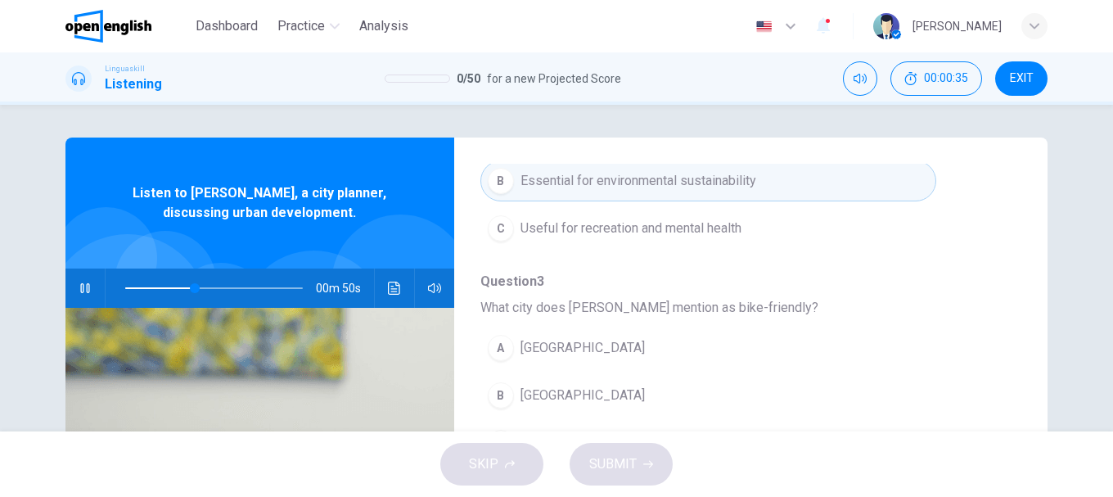
scroll to position [573, 0]
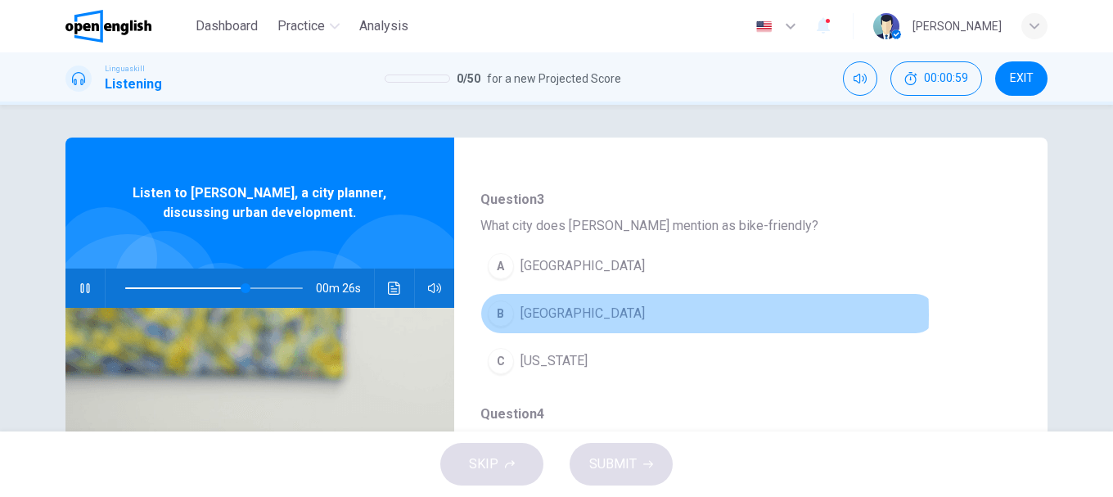
click at [555, 314] on span "Copenhagen" at bounding box center [583, 314] width 124 height 20
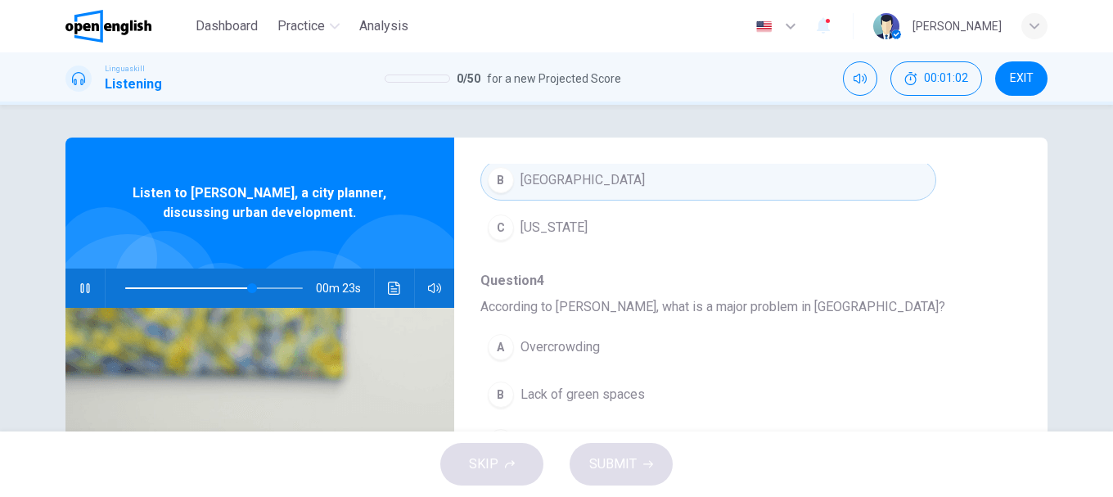
scroll to position [82, 0]
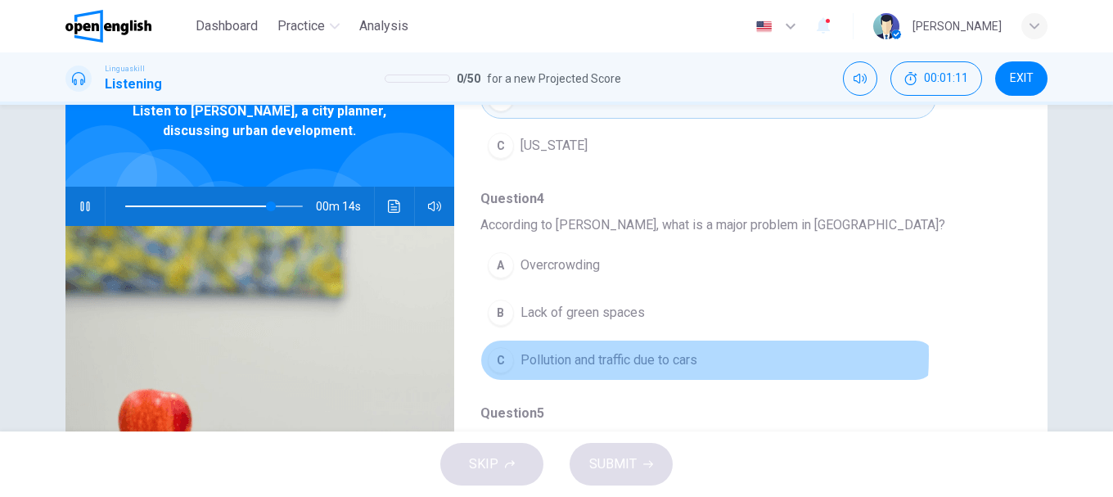
click at [625, 355] on span "Pollution and traffic due to cars" at bounding box center [609, 360] width 177 height 20
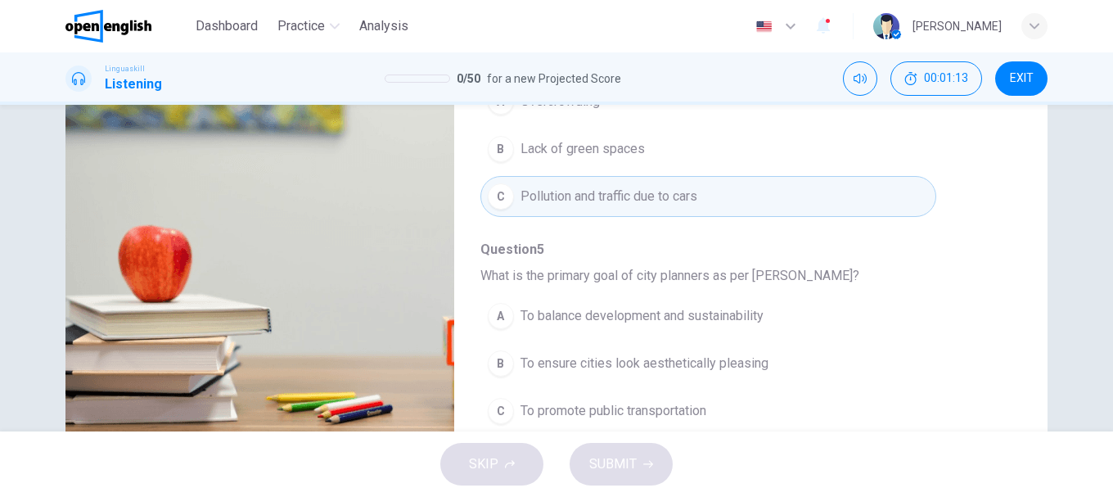
scroll to position [308, 0]
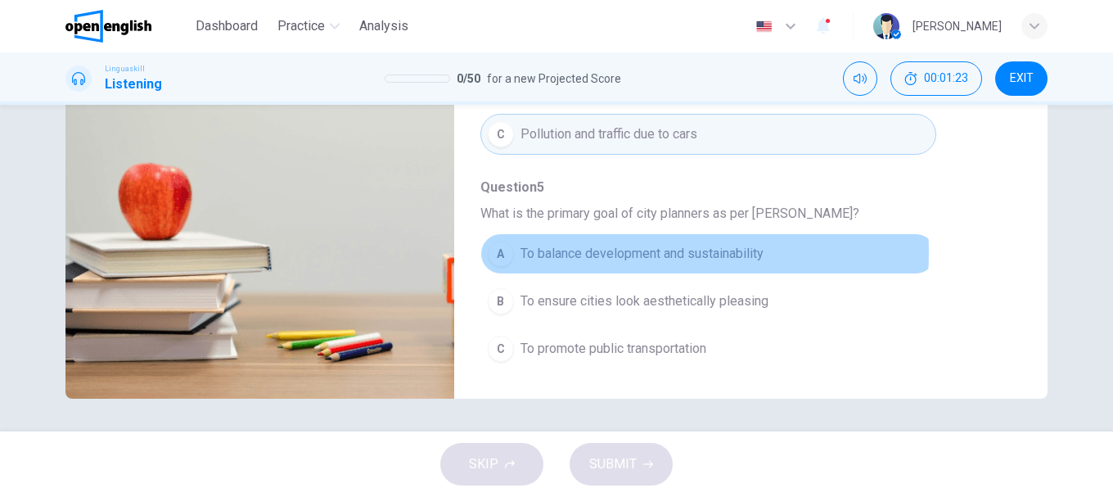
click at [616, 252] on span "To balance development and sustainability" at bounding box center [642, 254] width 243 height 20
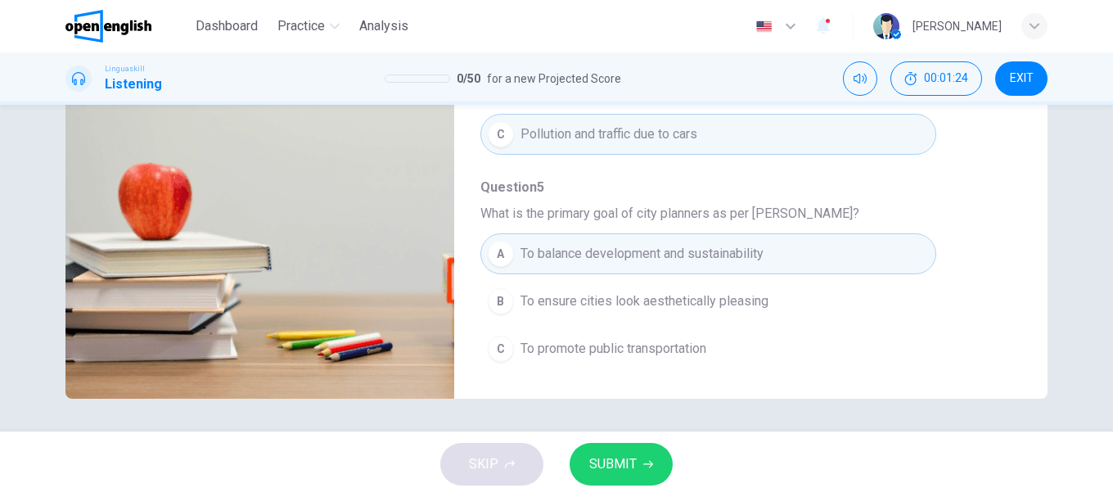
click at [654, 450] on button "SUBMIT" at bounding box center [621, 464] width 103 height 43
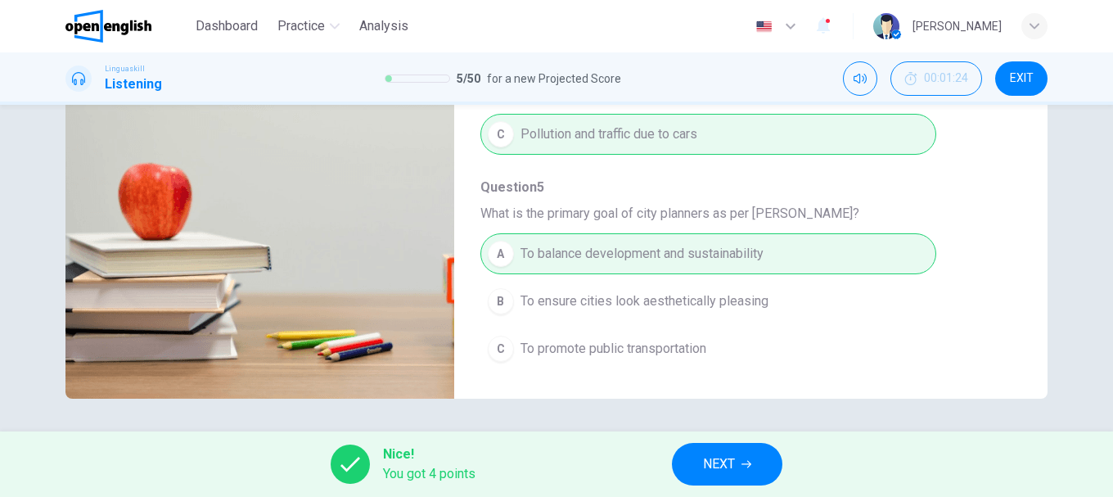
type input "*"
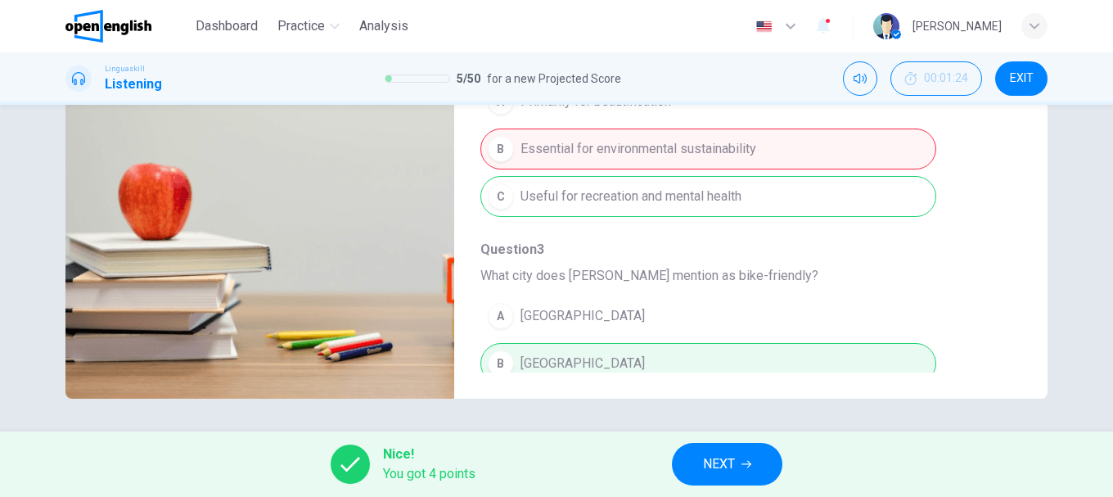
scroll to position [133, 0]
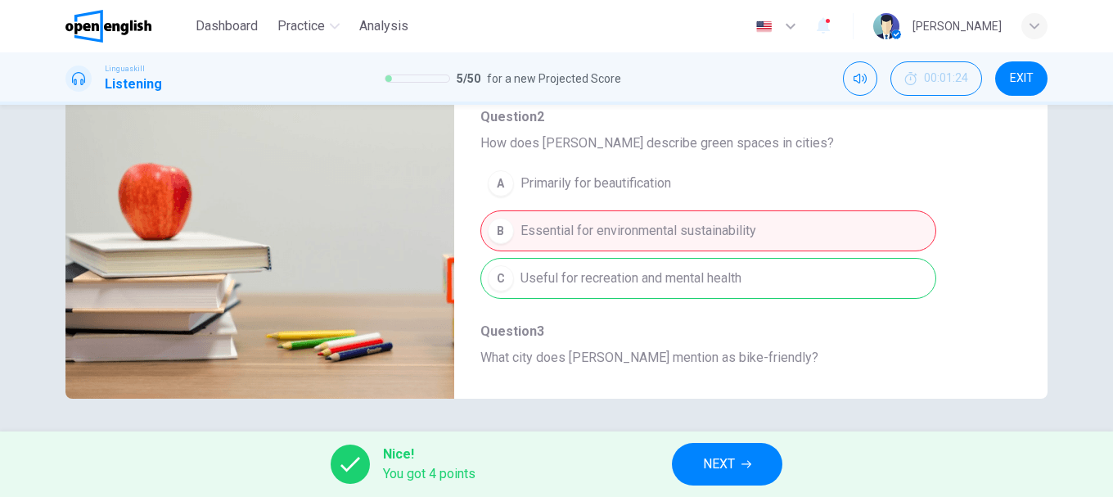
click at [741, 448] on button "NEXT" at bounding box center [727, 464] width 111 height 43
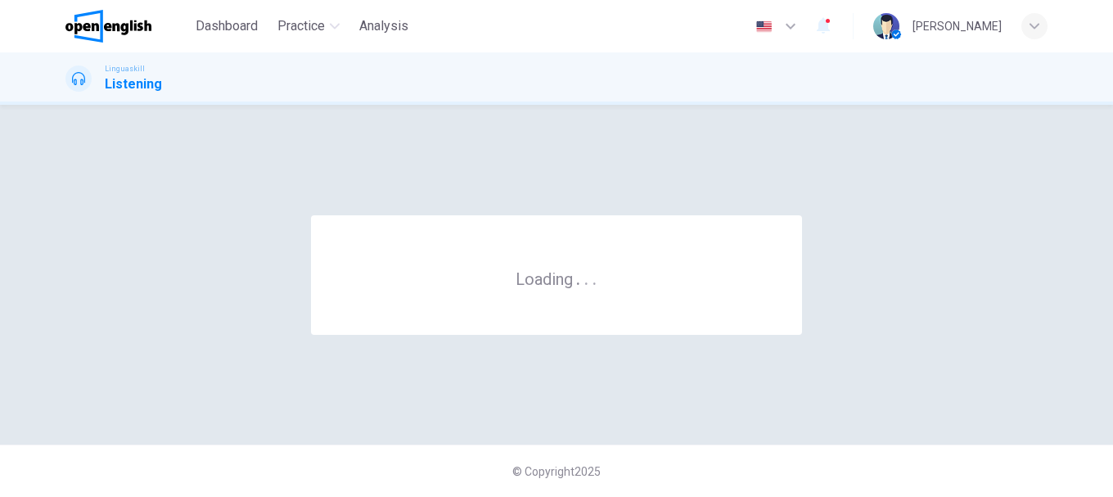
scroll to position [0, 0]
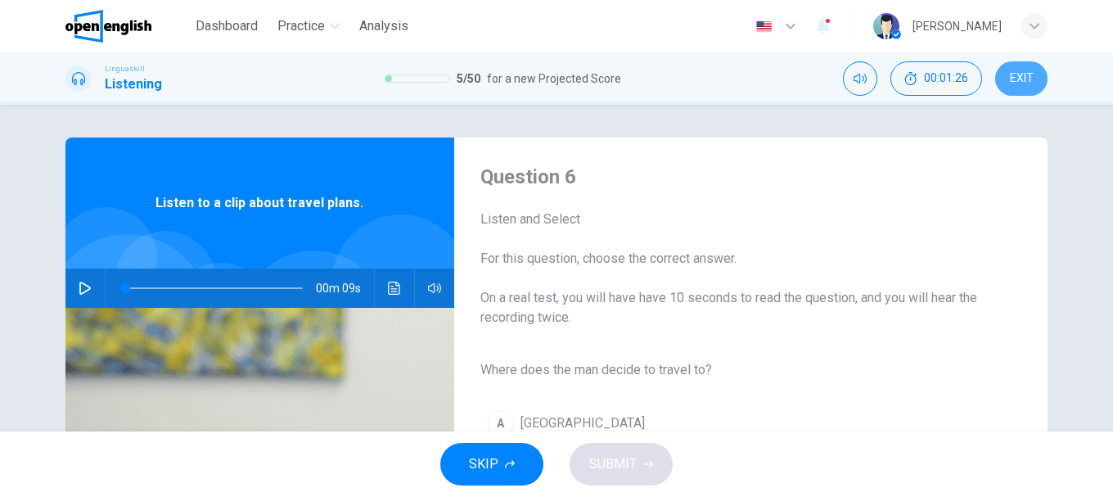
click at [1009, 76] on button "EXIT" at bounding box center [1021, 78] width 52 height 34
click at [1032, 76] on span "EXIT" at bounding box center [1022, 78] width 24 height 13
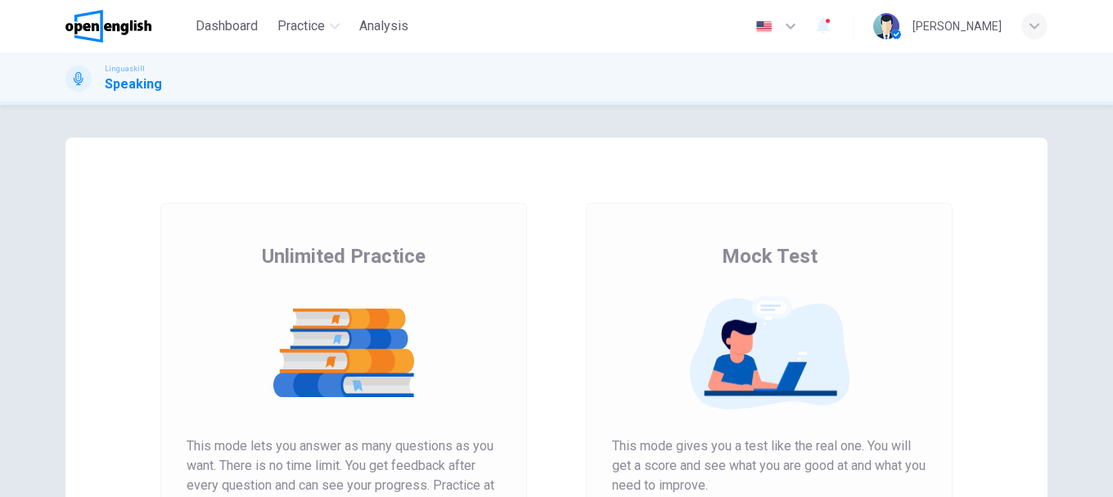
scroll to position [246, 0]
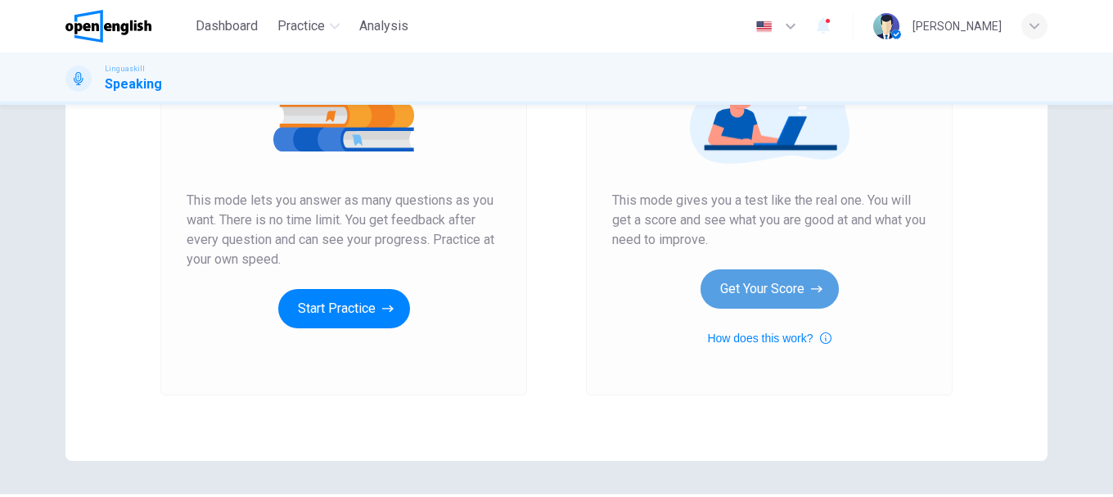
click at [760, 286] on button "Get Your Score" at bounding box center [770, 288] width 138 height 39
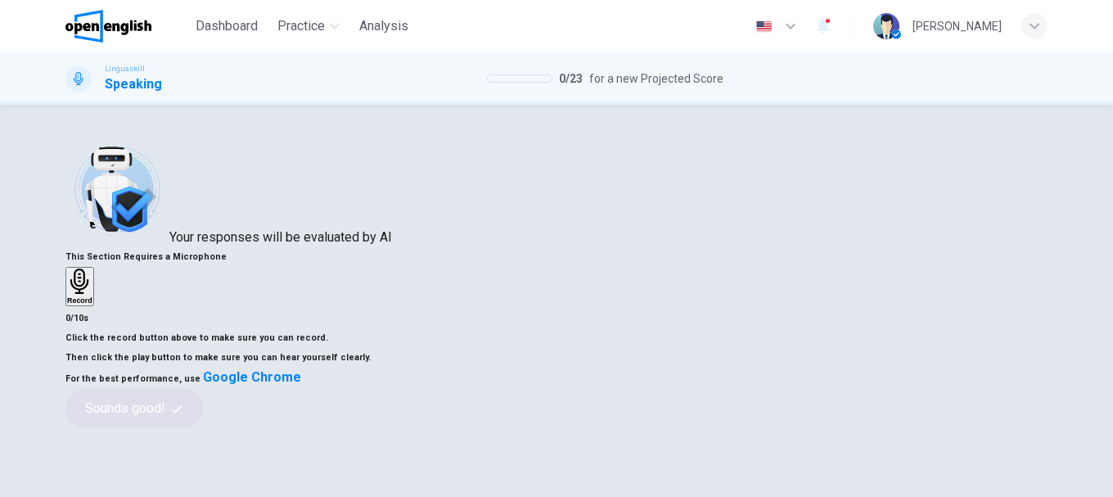
click at [93, 305] on h6 "Record" at bounding box center [79, 300] width 25 height 8
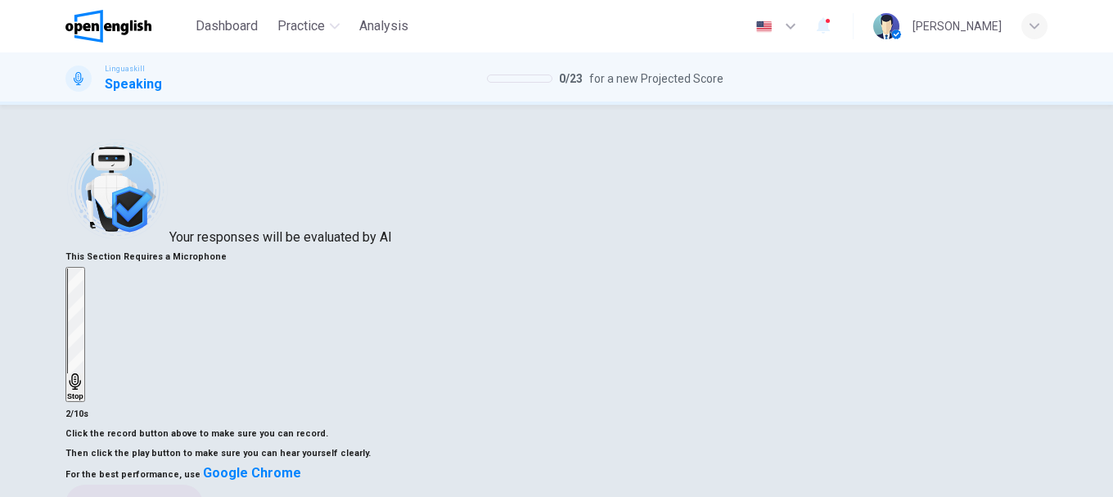
click at [80, 373] on icon "button" at bounding box center [74, 381] width 11 height 16
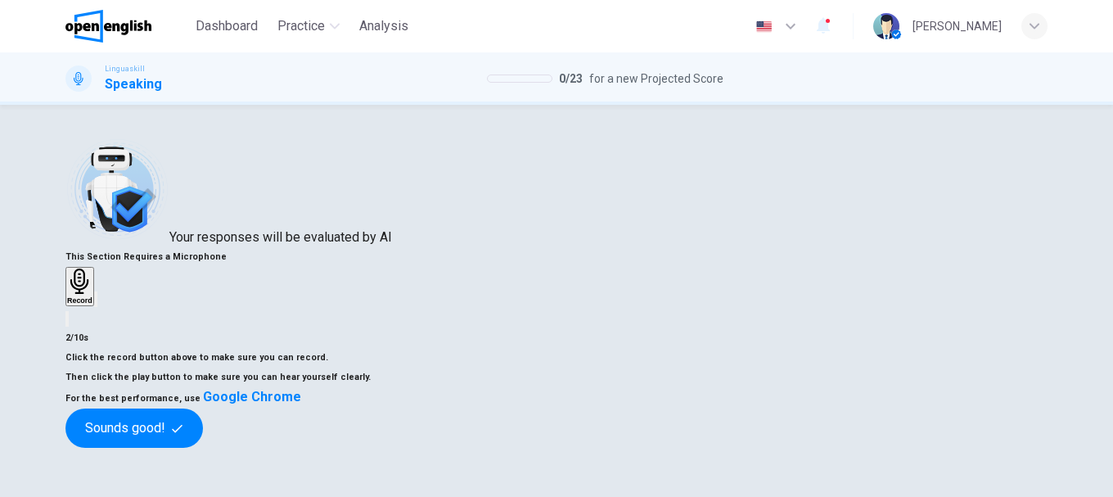
click at [864, 318] on div "Record" at bounding box center [556, 297] width 982 height 61
click at [111, 318] on icon "button" at bounding box center [106, 312] width 9 height 11
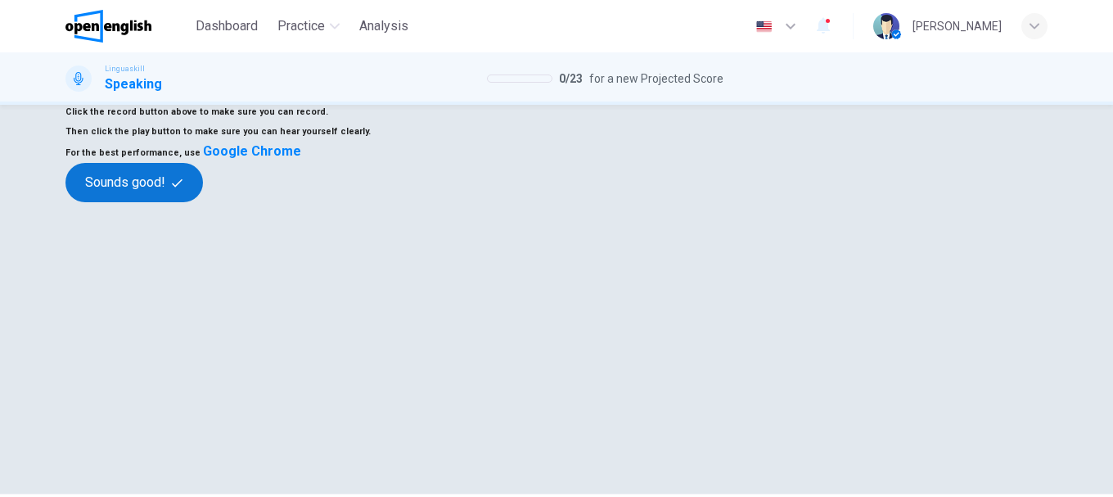
scroll to position [295, 0]
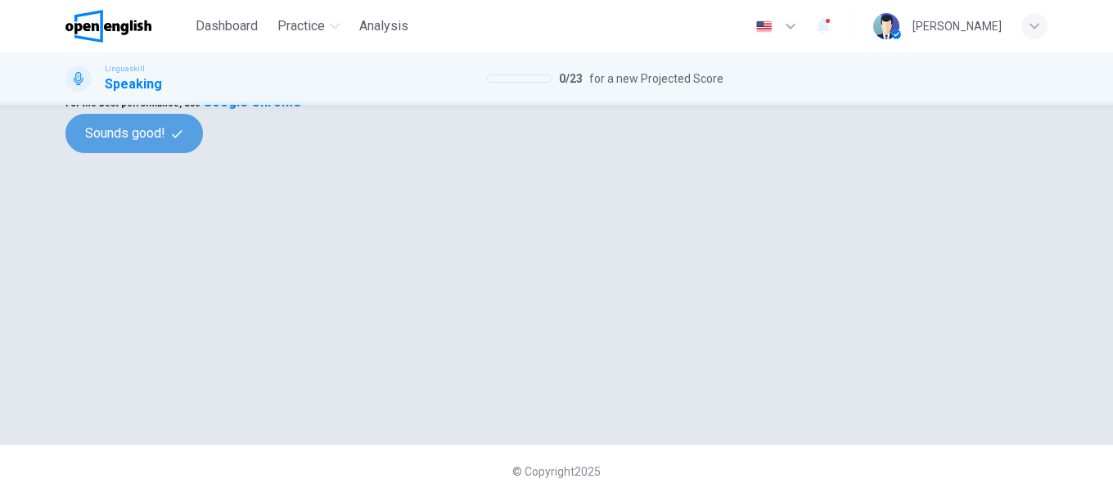
click at [203, 153] on button "Sounds good!" at bounding box center [134, 133] width 138 height 39
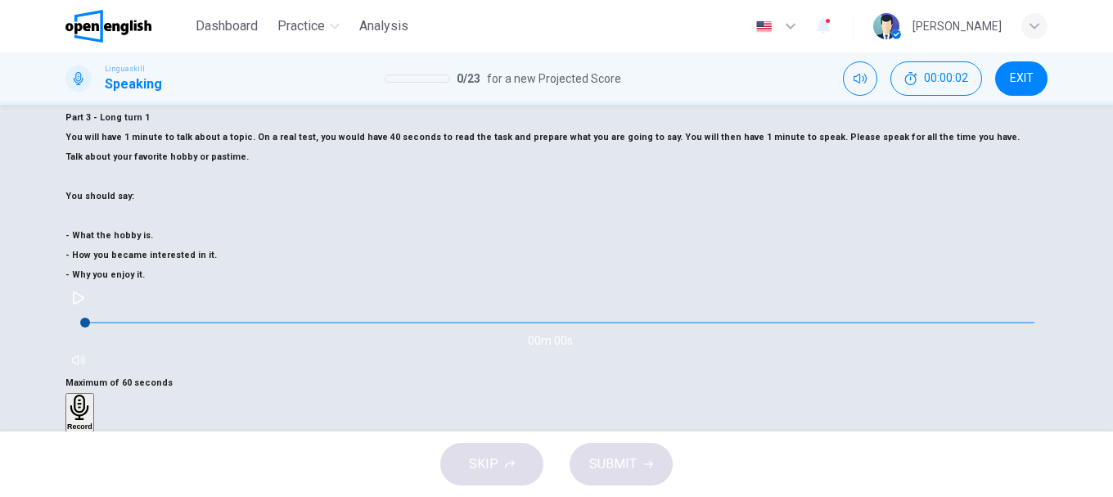
scroll to position [131, 0]
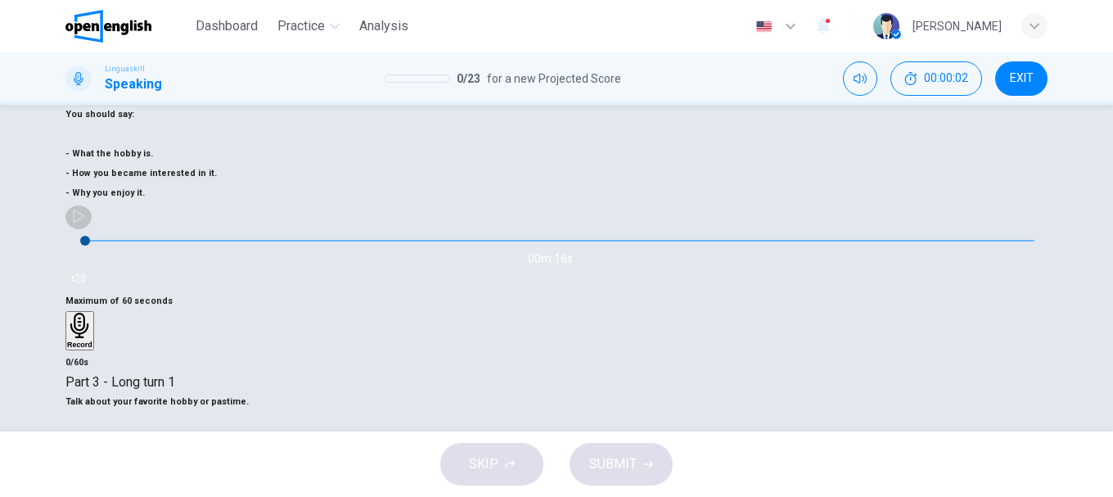
click at [92, 203] on button "button" at bounding box center [78, 216] width 26 height 26
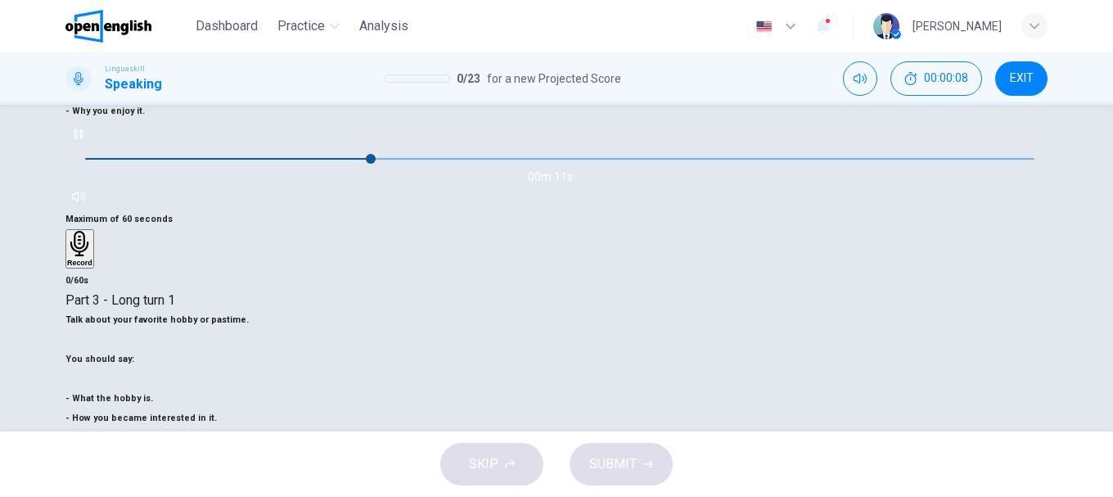
click at [92, 121] on button "button" at bounding box center [78, 134] width 26 height 26
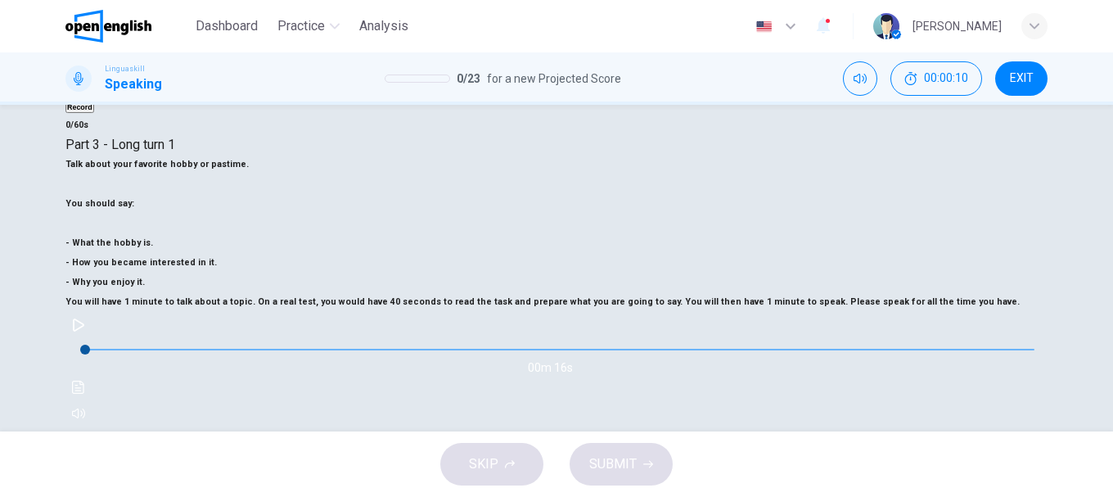
scroll to position [287, 0]
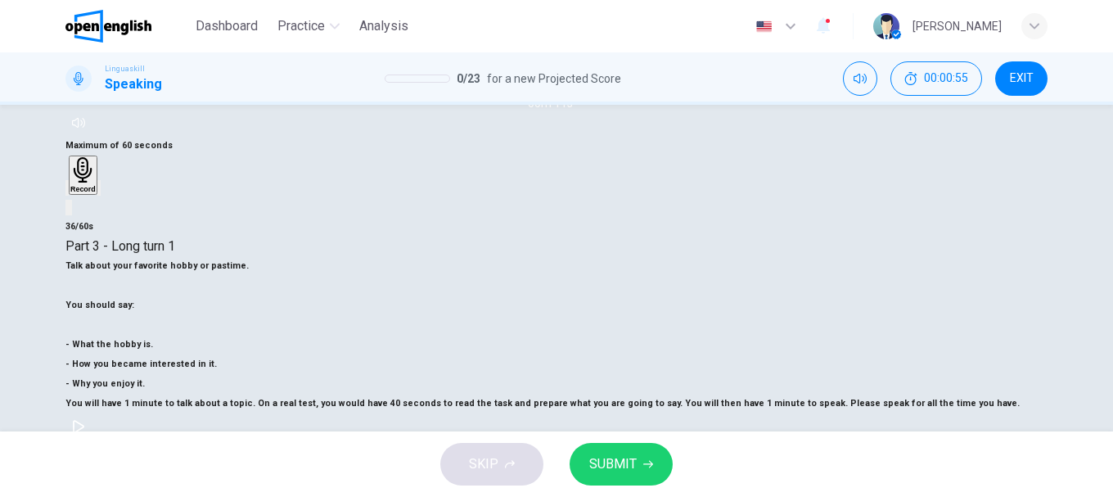
click at [643, 467] on icon "button" at bounding box center [648, 464] width 10 height 10
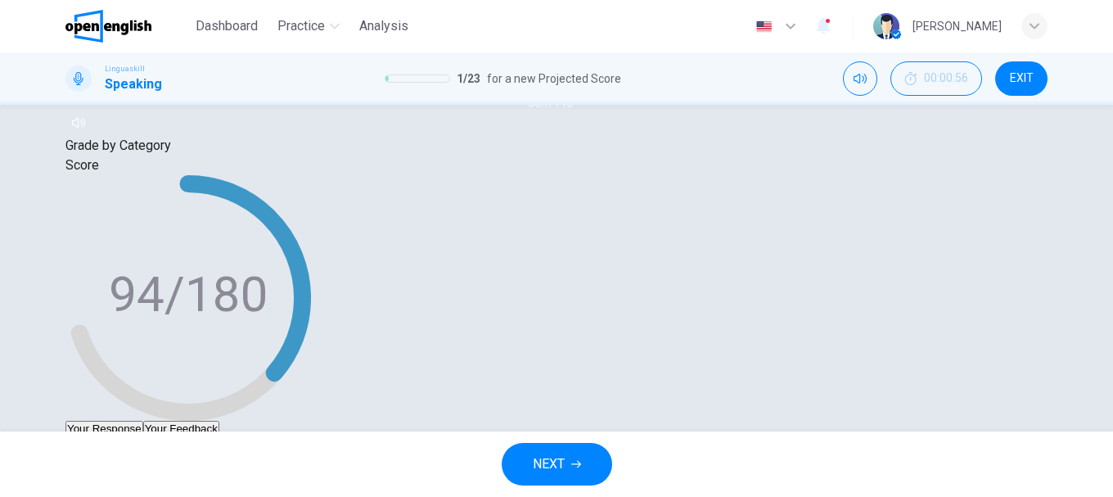
scroll to position [319, 0]
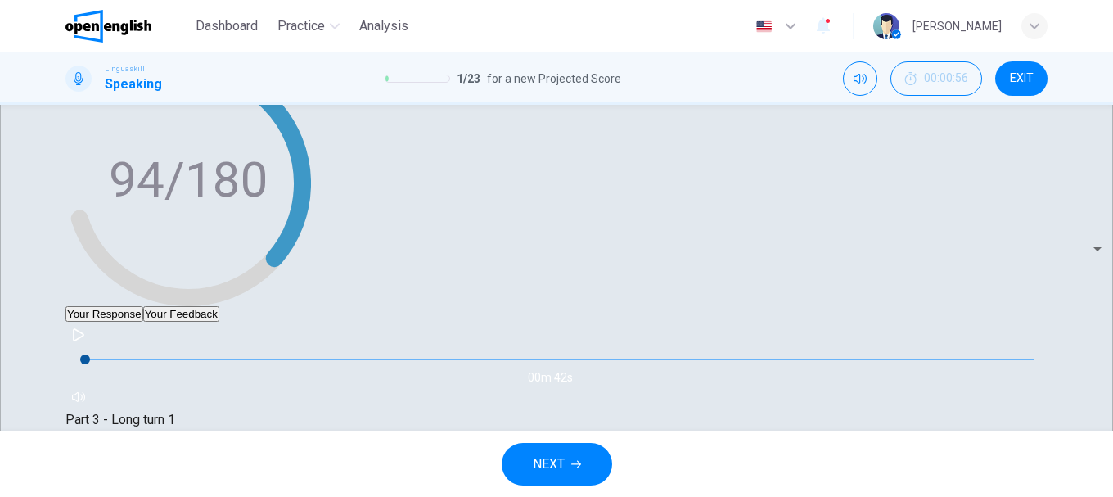
click at [574, 467] on icon "button" at bounding box center [576, 464] width 10 height 10
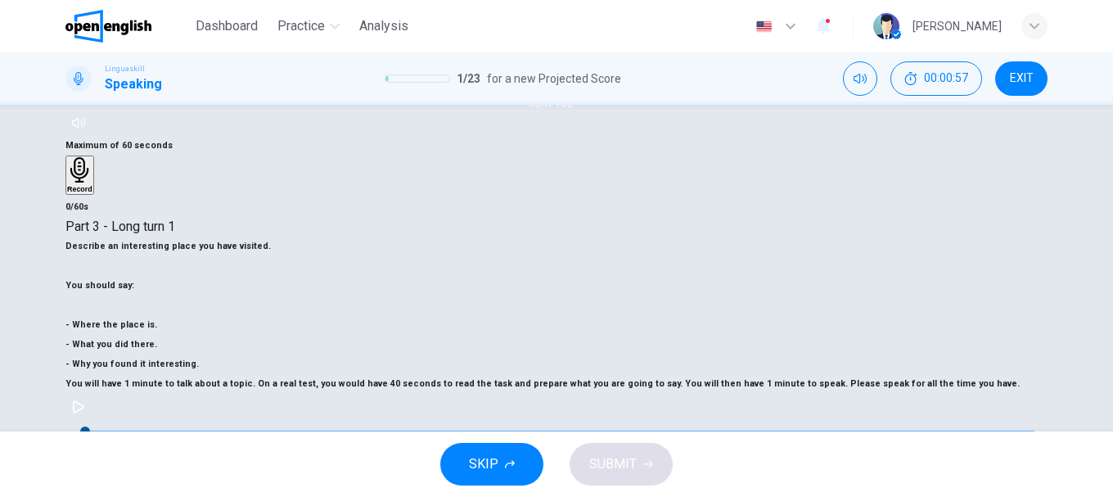
scroll to position [205, 0]
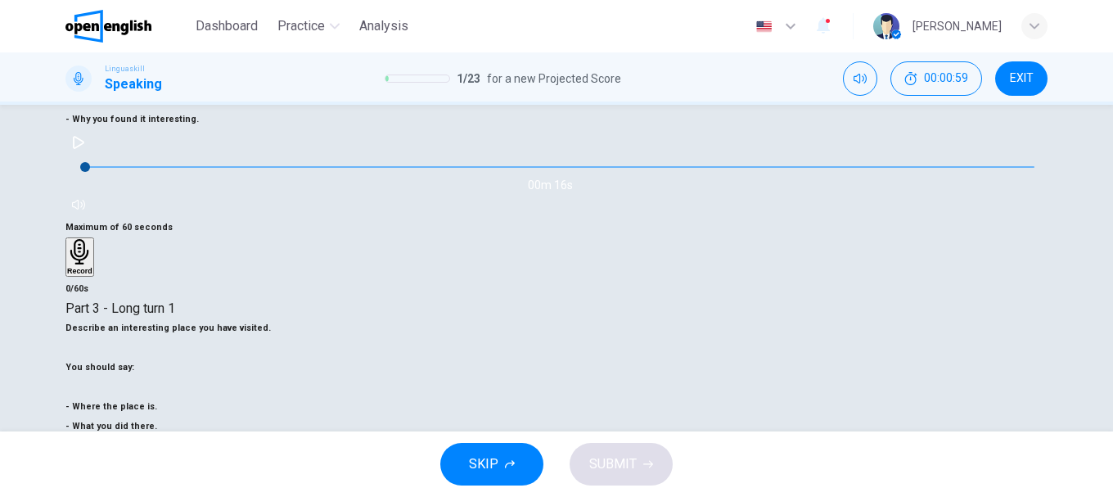
click at [85, 136] on icon "button" at bounding box center [78, 142] width 13 height 13
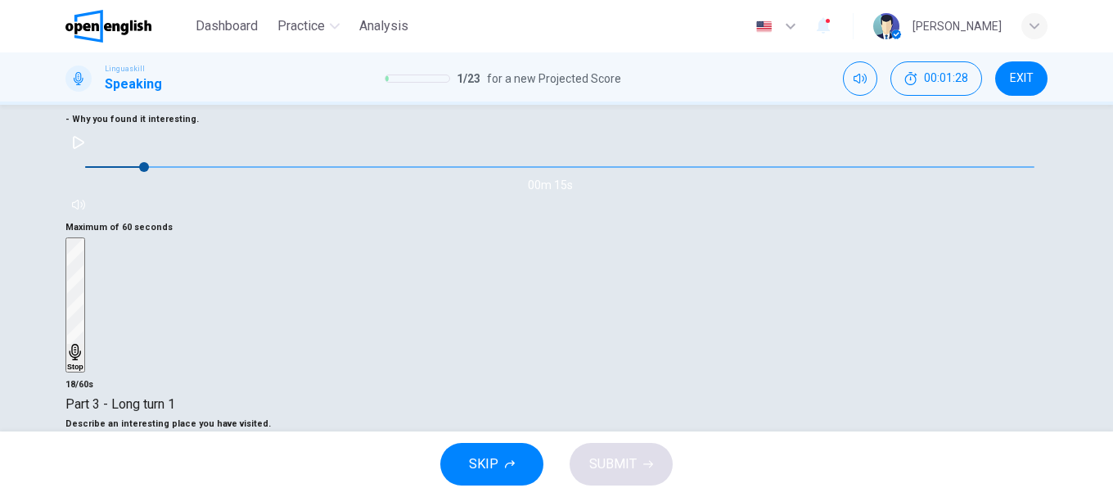
scroll to position [287, 0]
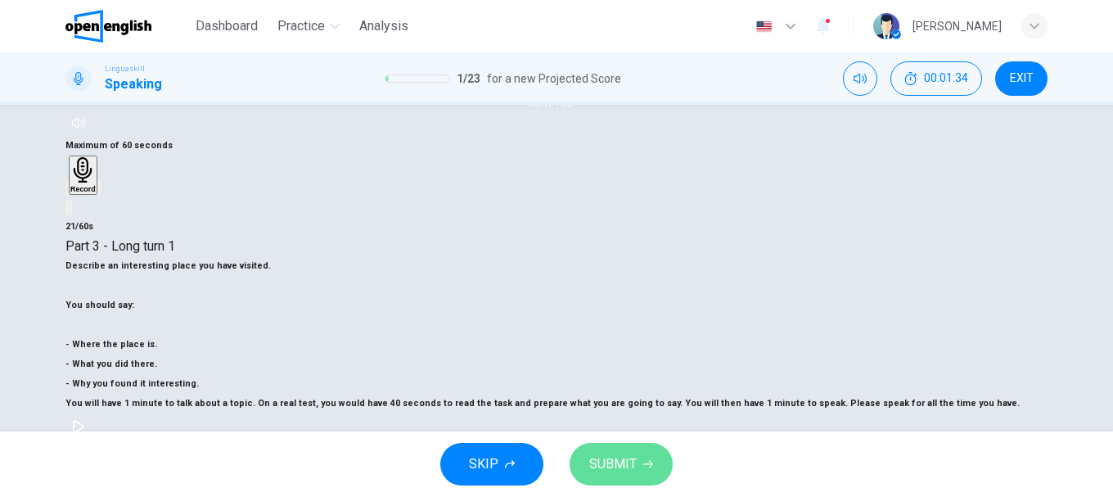
click at [643, 455] on button "SUBMIT" at bounding box center [621, 464] width 103 height 43
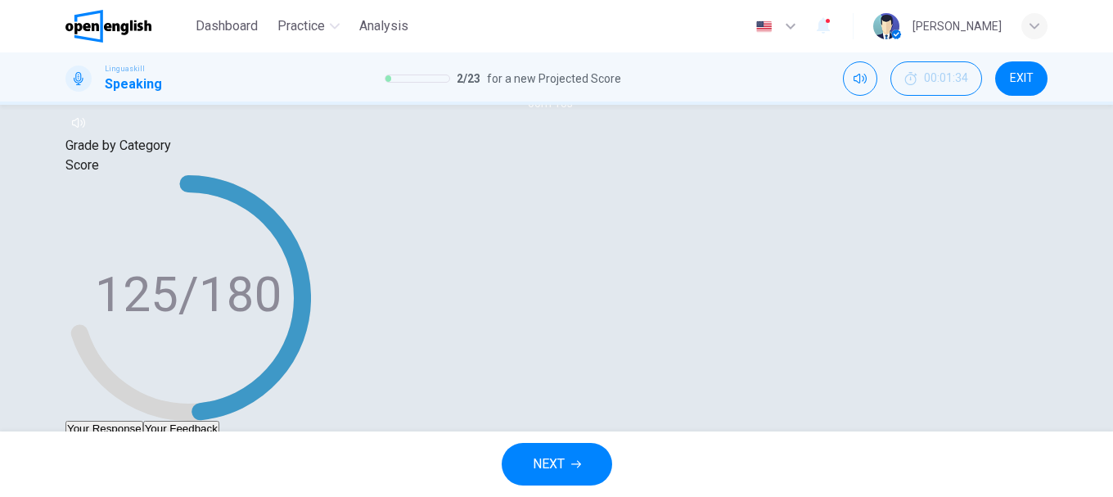
type input "*"
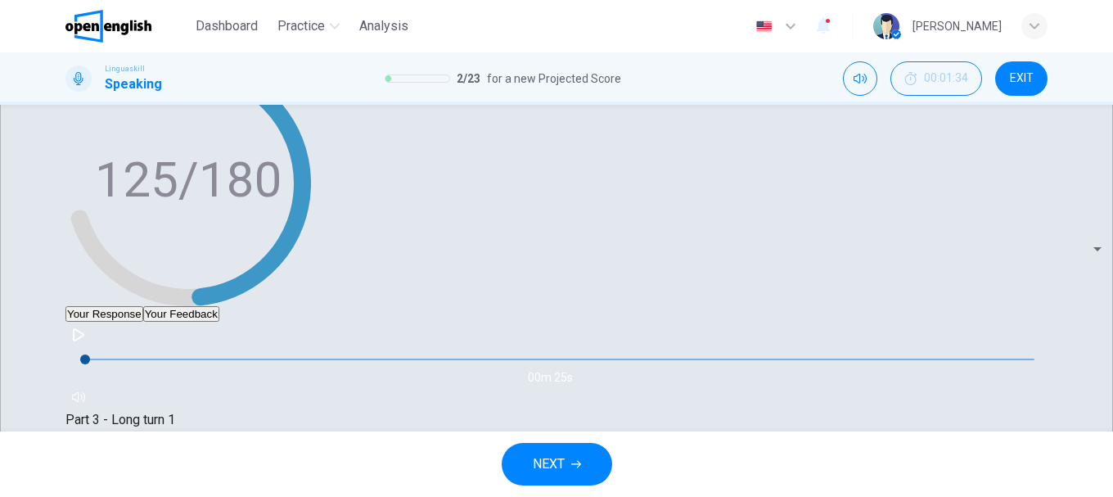
click at [579, 452] on button "NEXT" at bounding box center [557, 464] width 111 height 43
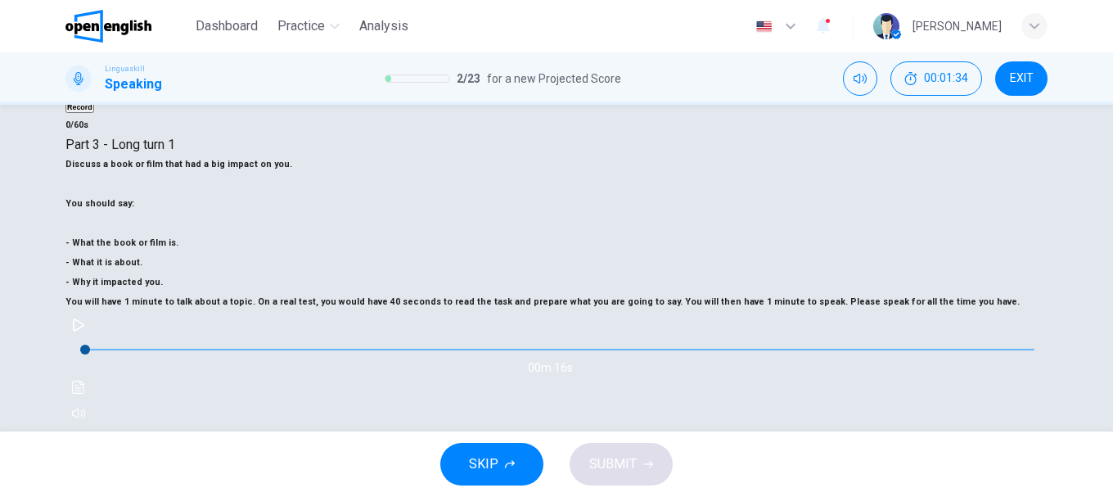
scroll to position [287, 0]
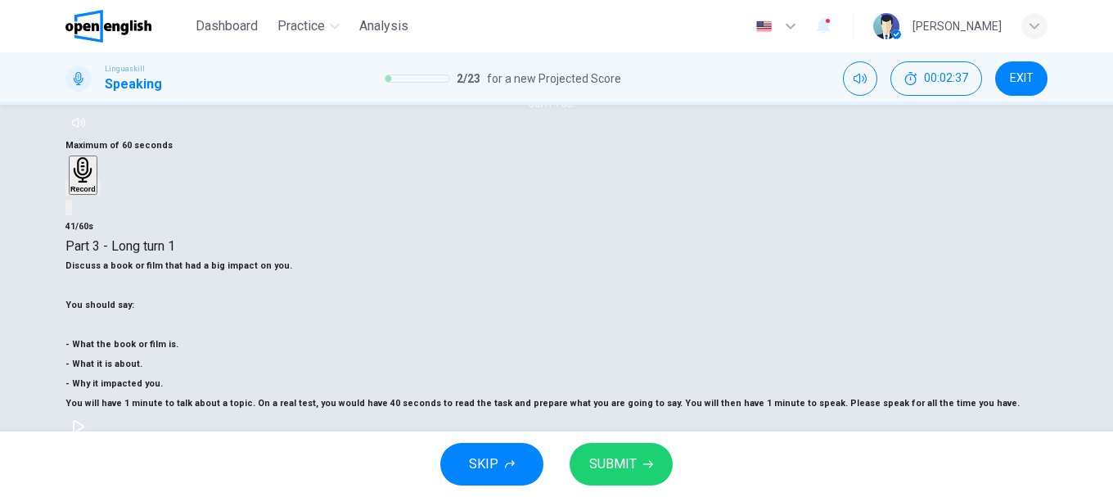
click at [637, 460] on button "SUBMIT" at bounding box center [621, 464] width 103 height 43
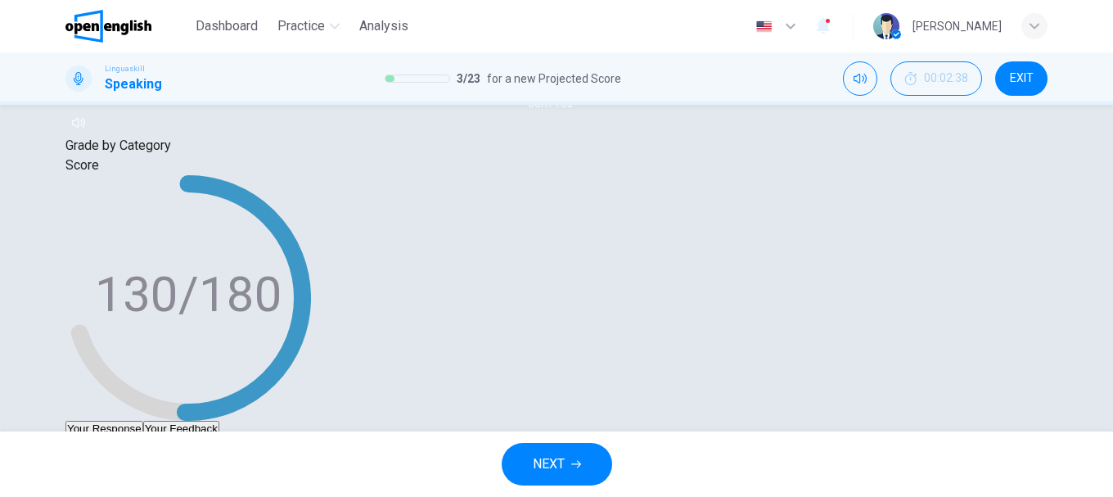
scroll to position [319, 0]
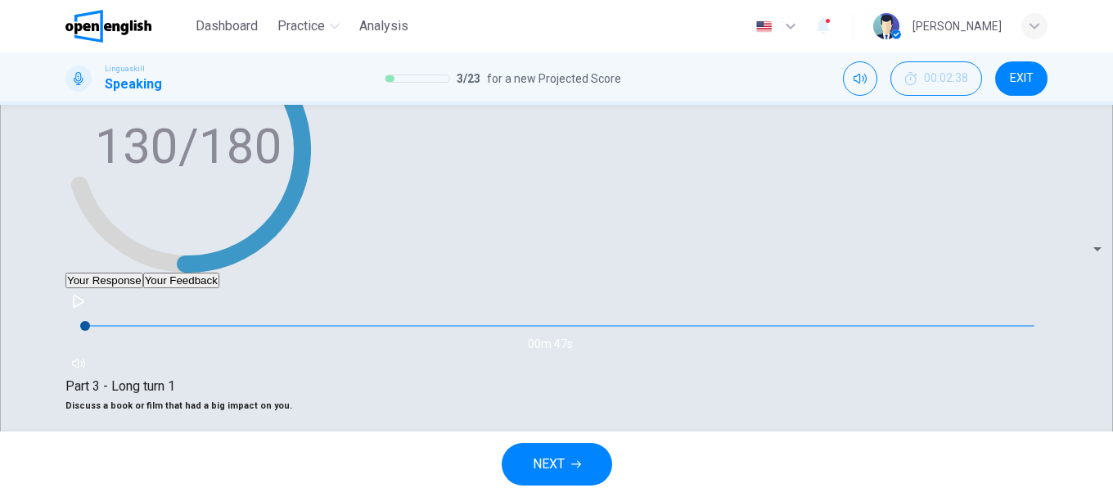
click at [553, 472] on span "NEXT" at bounding box center [549, 464] width 32 height 23
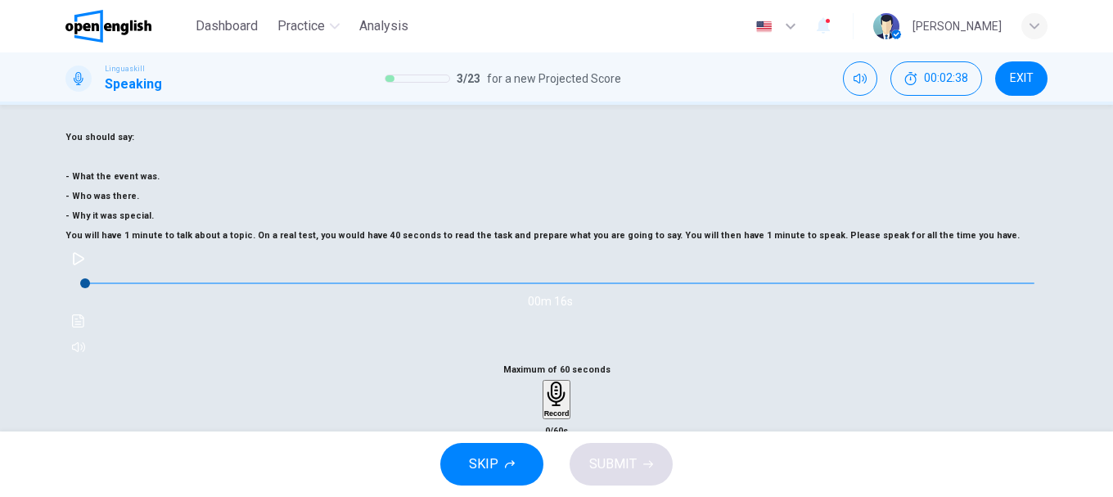
scroll to position [368, 0]
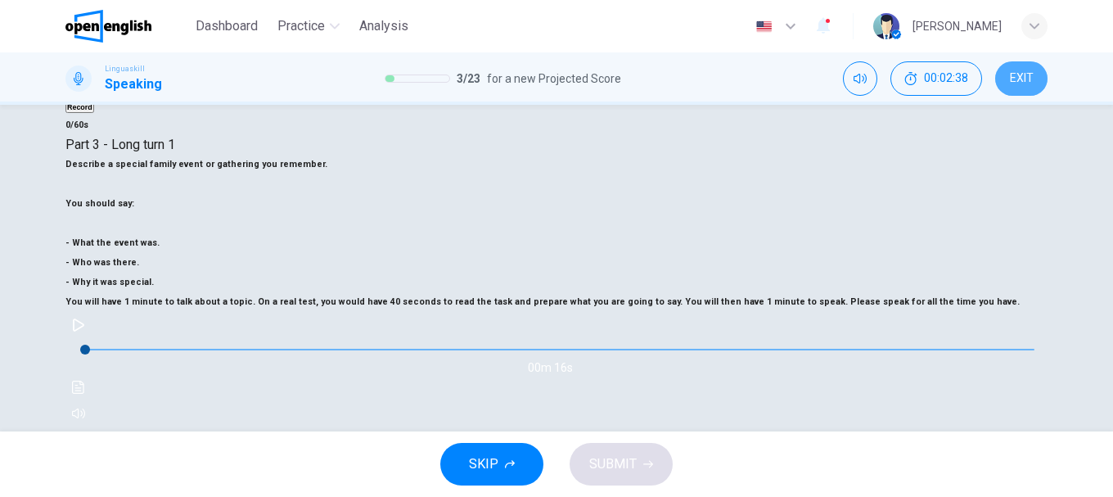
click at [1013, 92] on button "EXIT" at bounding box center [1021, 78] width 52 height 34
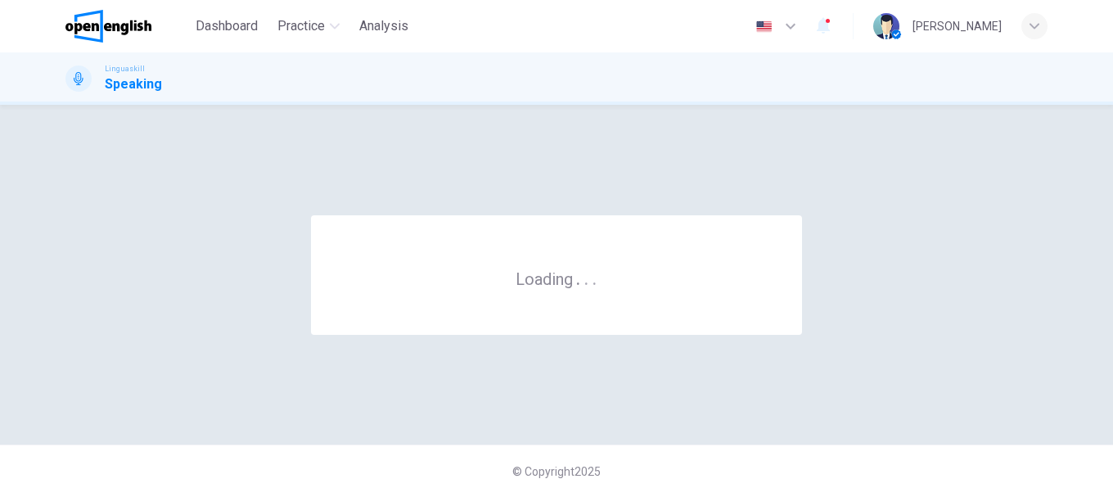
scroll to position [0, 0]
